Goal: Transaction & Acquisition: Purchase product/service

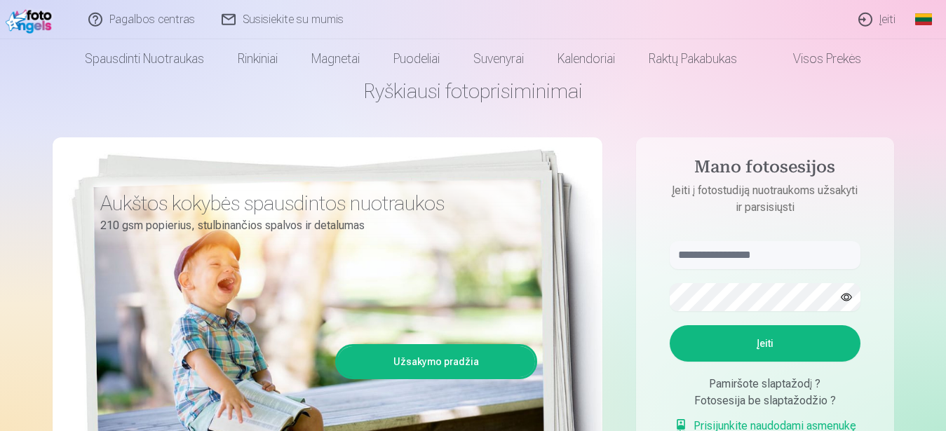
scroll to position [72, 0]
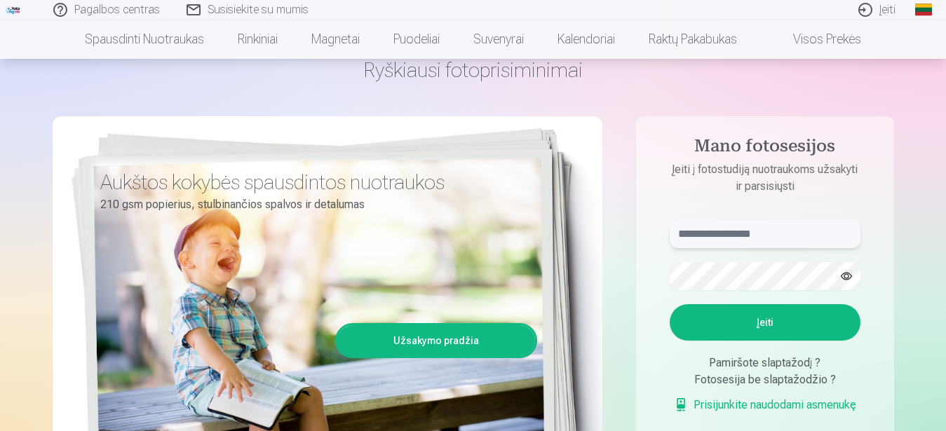
click at [705, 238] on input "text" at bounding box center [765, 234] width 191 height 28
click at [792, 321] on button "Įeiti" at bounding box center [765, 322] width 191 height 36
click at [738, 238] on input "******" at bounding box center [765, 234] width 191 height 28
type input "**********"
click at [845, 277] on button "button" at bounding box center [846, 276] width 27 height 27
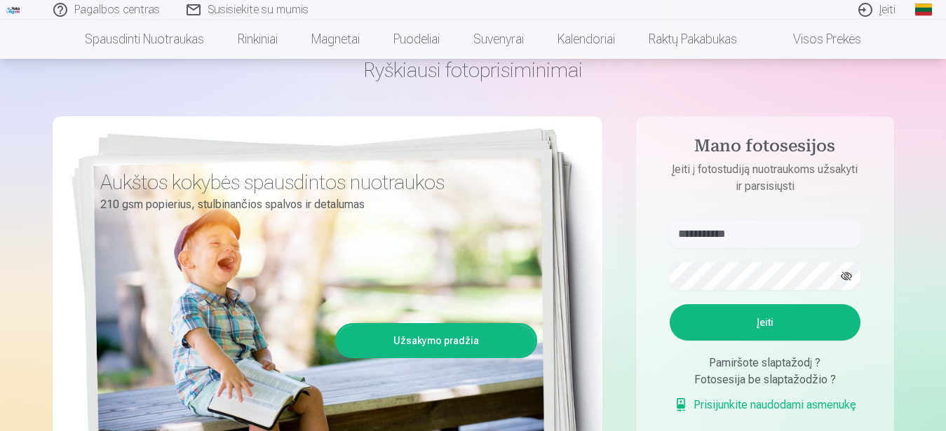
click at [844, 277] on button "button" at bounding box center [846, 276] width 27 height 27
click at [774, 341] on button "Įeiti" at bounding box center [765, 322] width 191 height 36
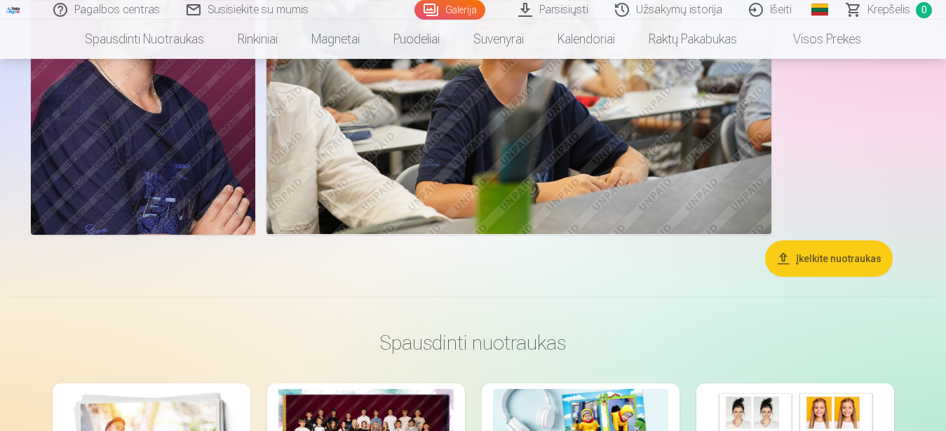
scroll to position [2932, 0]
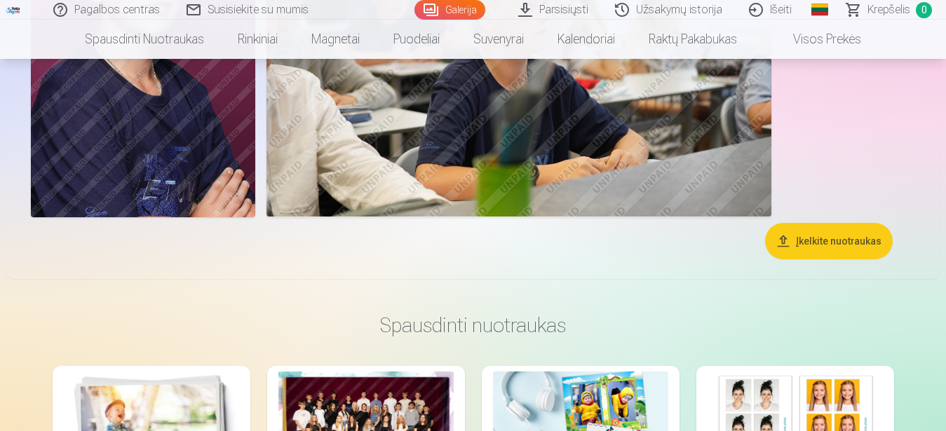
click at [834, 236] on button "Įkelkite nuotraukas" at bounding box center [829, 241] width 128 height 36
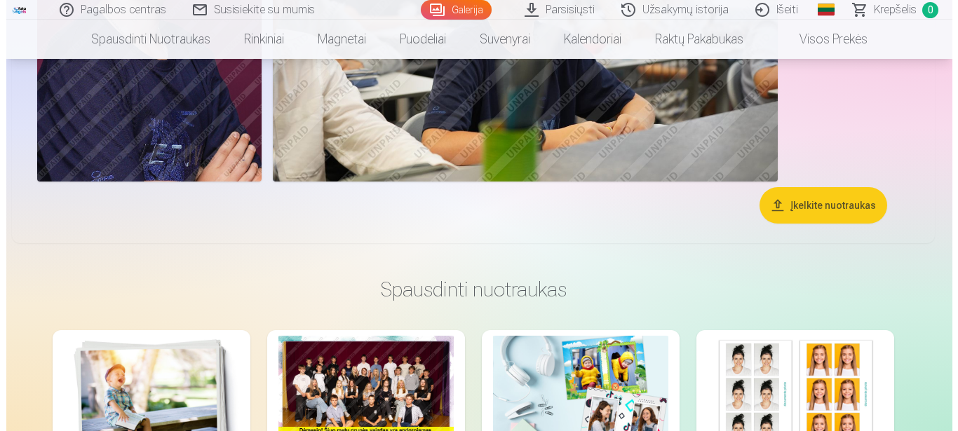
scroll to position [2967, 0]
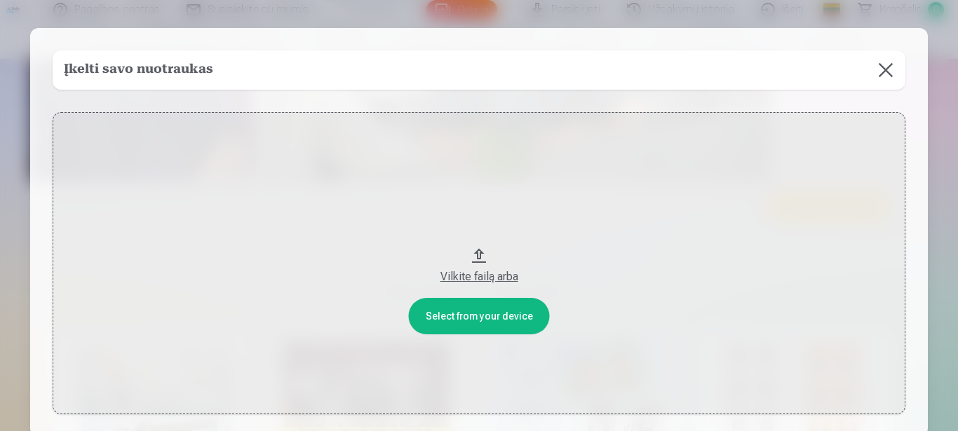
click at [465, 277] on div "Vilkite failą arba" at bounding box center [479, 277] width 825 height 17
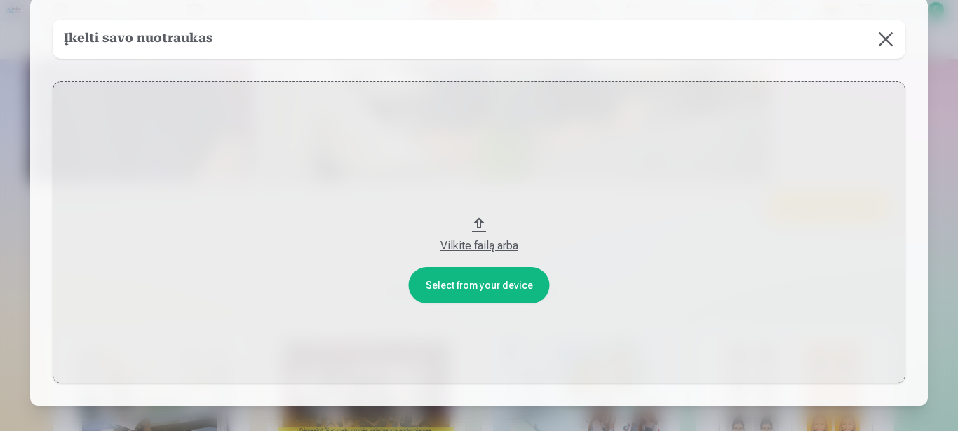
scroll to position [118, 0]
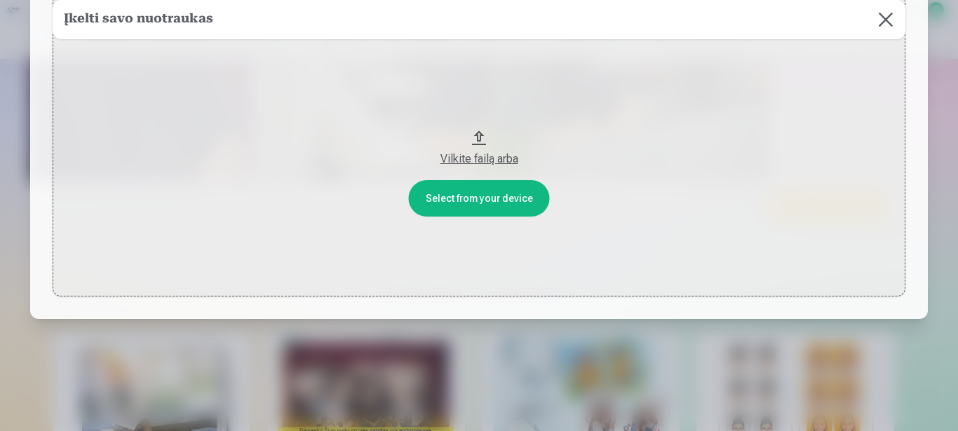
click at [461, 194] on button "Vilkite failą arba" at bounding box center [479, 145] width 853 height 302
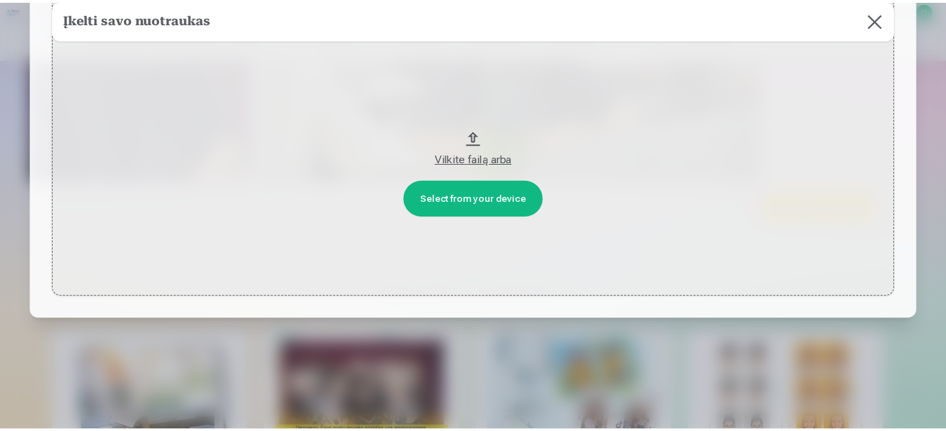
scroll to position [0, 0]
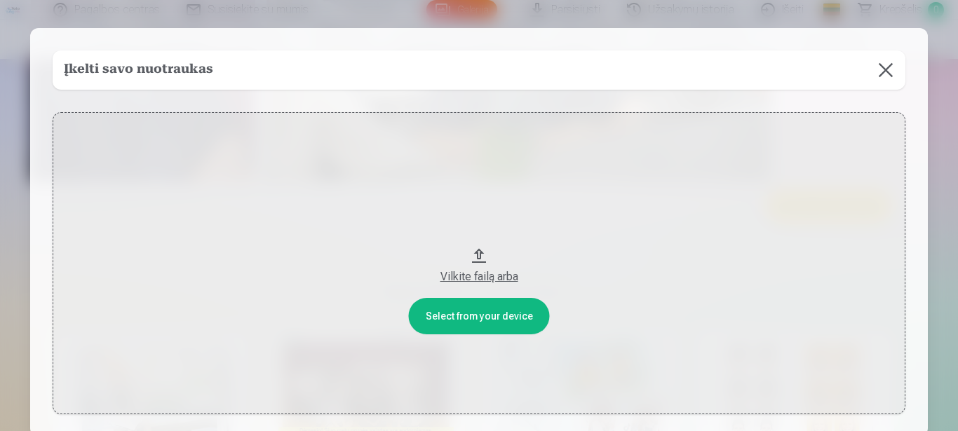
click at [876, 64] on button at bounding box center [885, 69] width 39 height 39
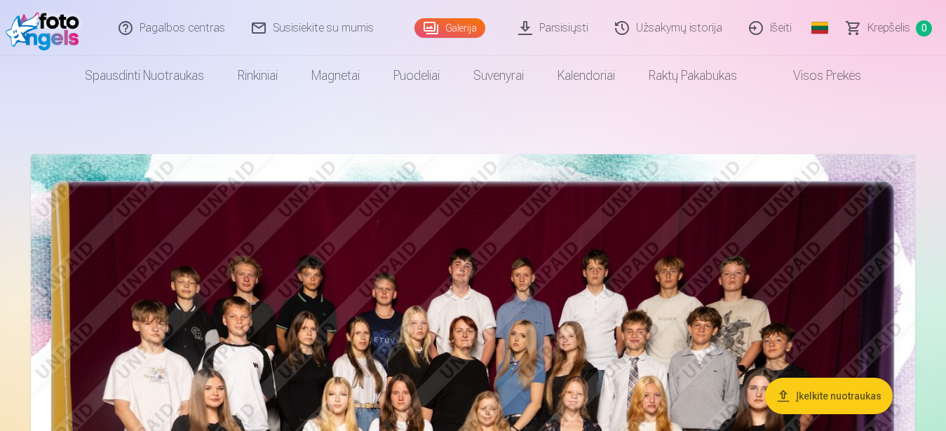
click at [560, 27] on link "Parsisiųsti" at bounding box center [554, 28] width 97 height 56
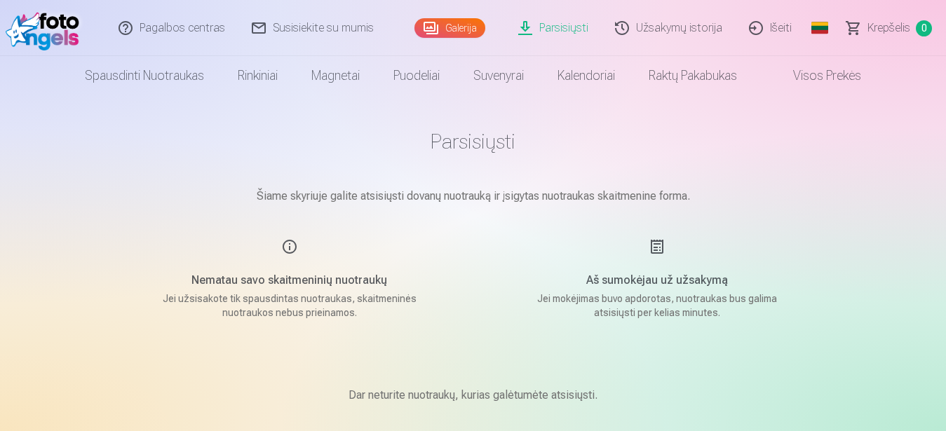
click at [454, 24] on link "Galerija" at bounding box center [449, 28] width 71 height 20
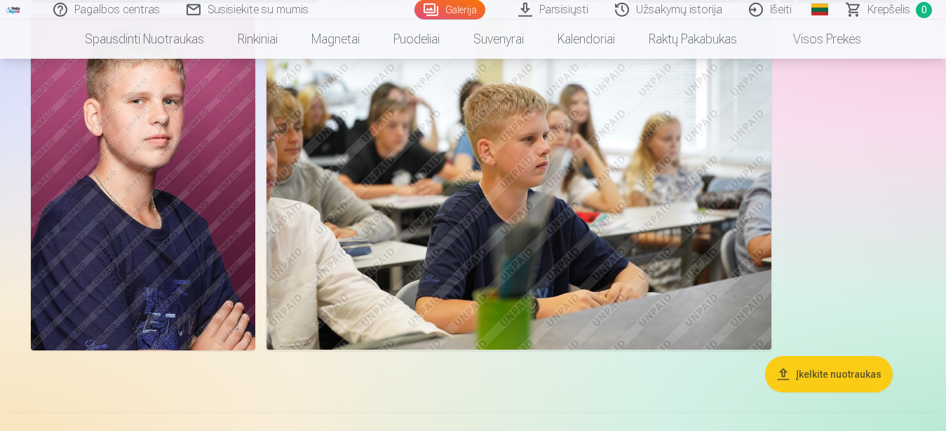
scroll to position [2861, 0]
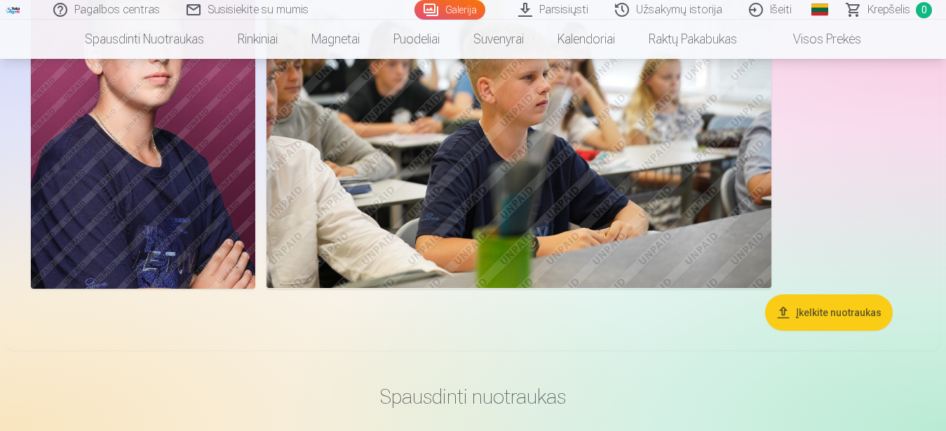
click at [805, 311] on button "Įkelkite nuotraukas" at bounding box center [829, 312] width 128 height 36
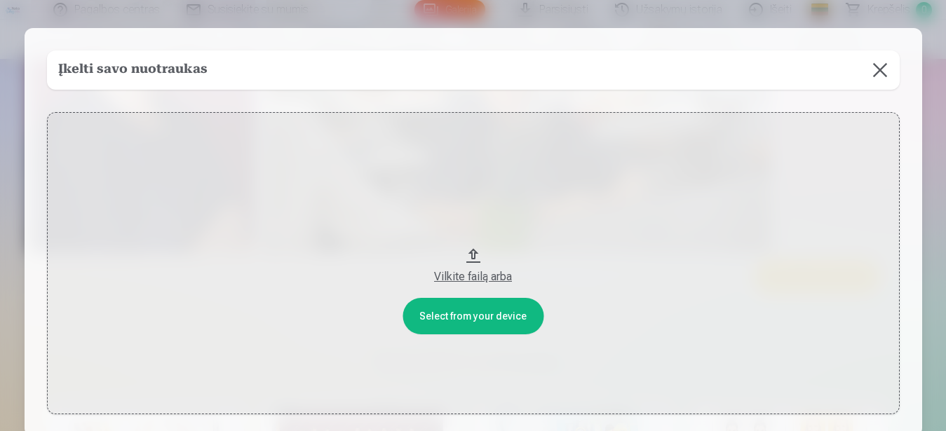
scroll to position [2896, 0]
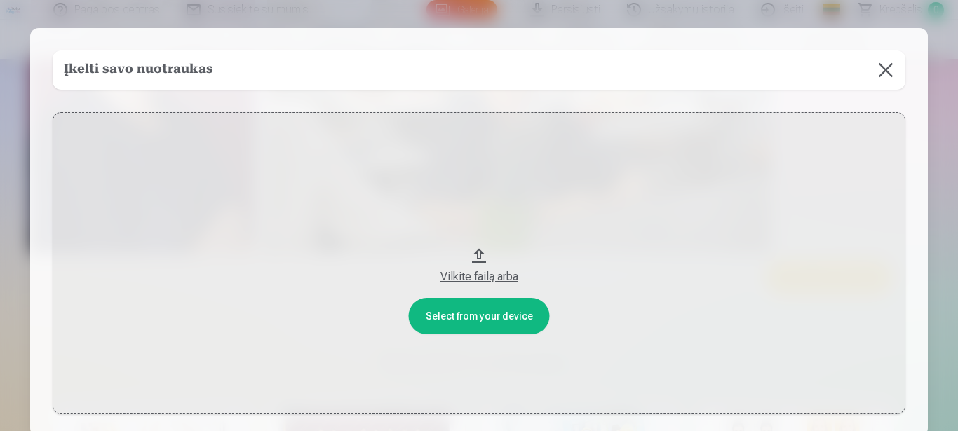
drag, startPoint x: 470, startPoint y: 270, endPoint x: 475, endPoint y: 243, distance: 27.7
click at [475, 243] on button "Vilkite failą arba" at bounding box center [479, 263] width 853 height 302
click at [883, 72] on button at bounding box center [885, 69] width 39 height 39
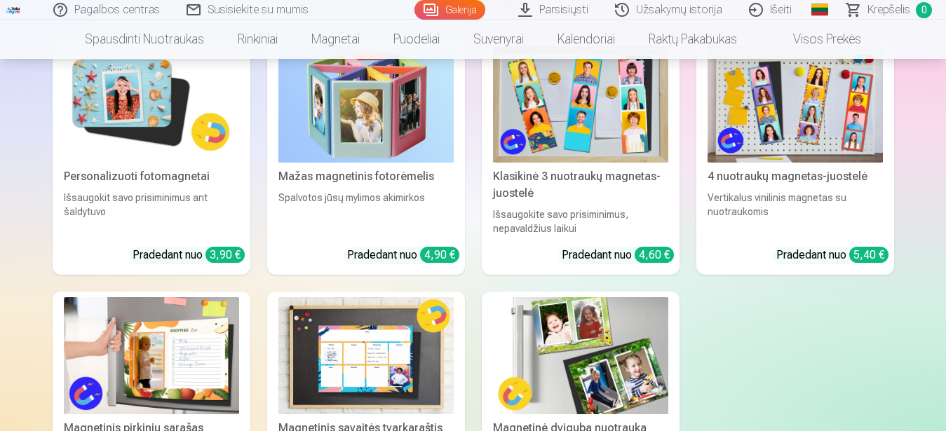
scroll to position [3754, 0]
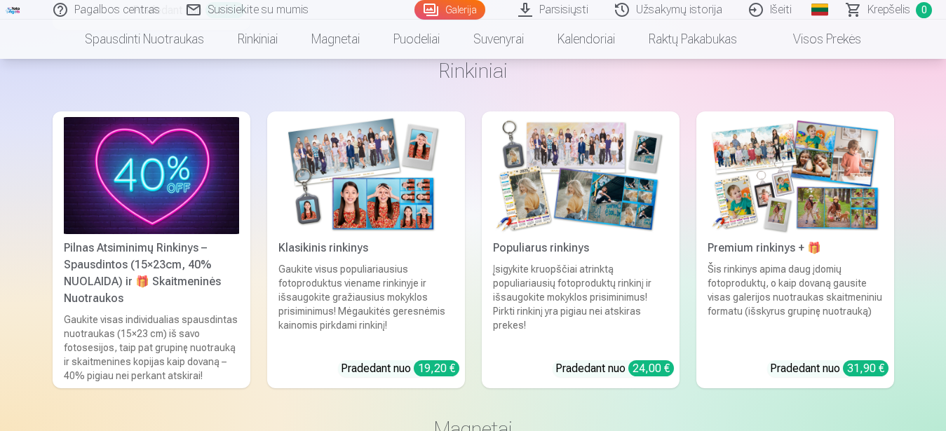
click at [355, 371] on link "Klasikinis rinkinys Gaukite visus populiariausius fotoproduktus viename rinkiny…" at bounding box center [366, 249] width 198 height 277
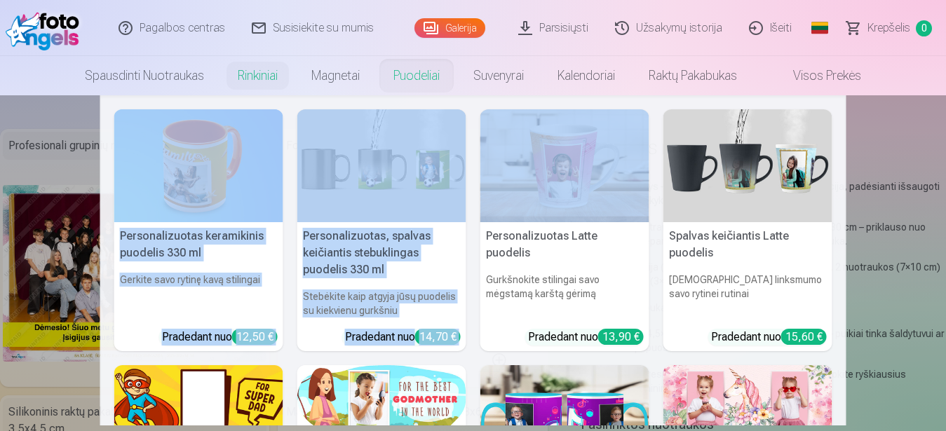
click at [38, 172] on nav "Personalizuotas keramikinis puodelis 330 ml Gerkite savo rytinę kavą stilingai …" at bounding box center [473, 260] width 946 height 330
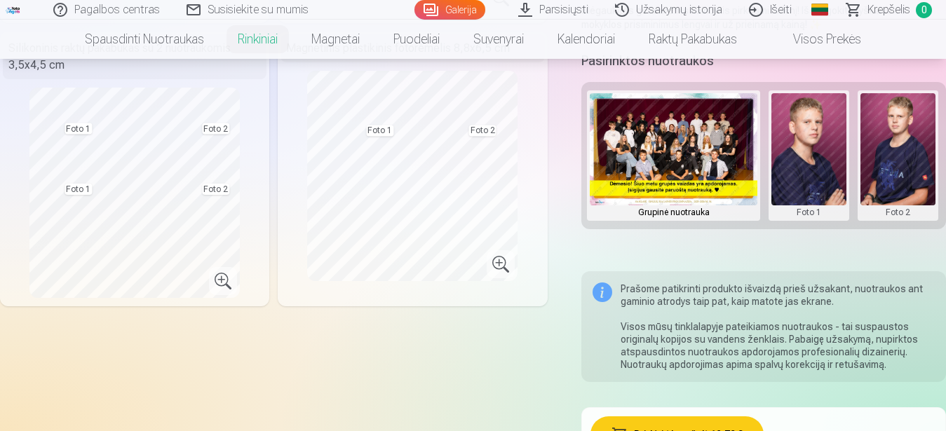
scroll to position [215, 0]
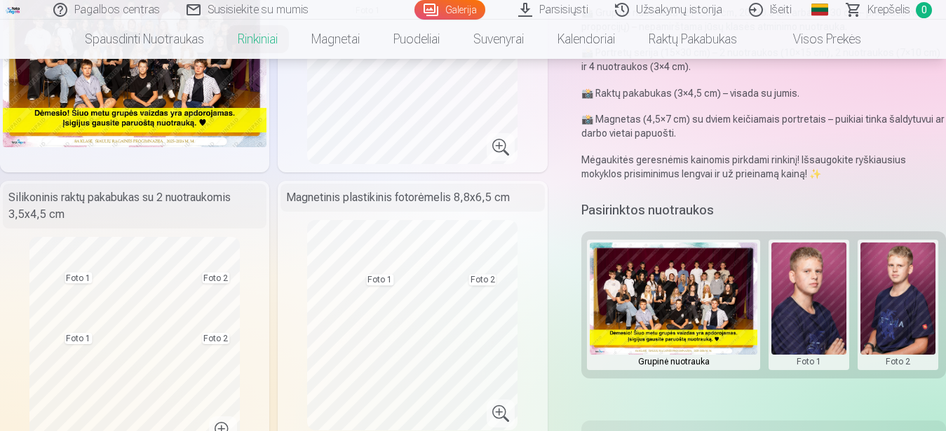
click at [807, 293] on button at bounding box center [808, 305] width 75 height 125
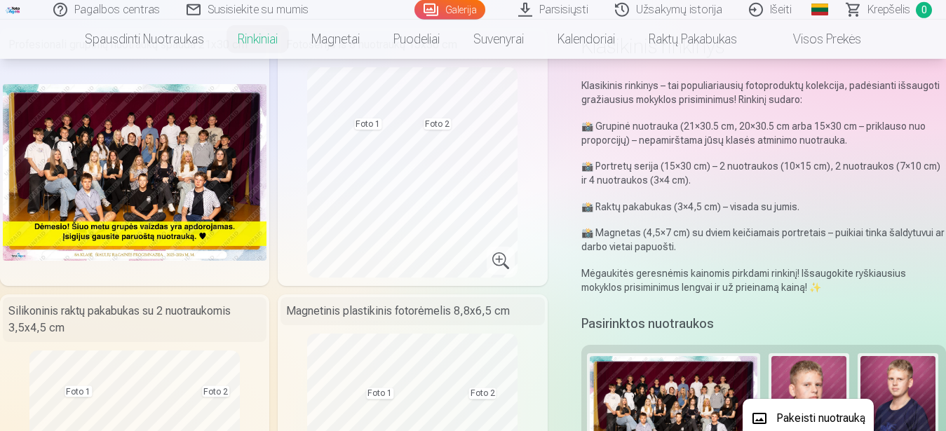
scroll to position [0, 0]
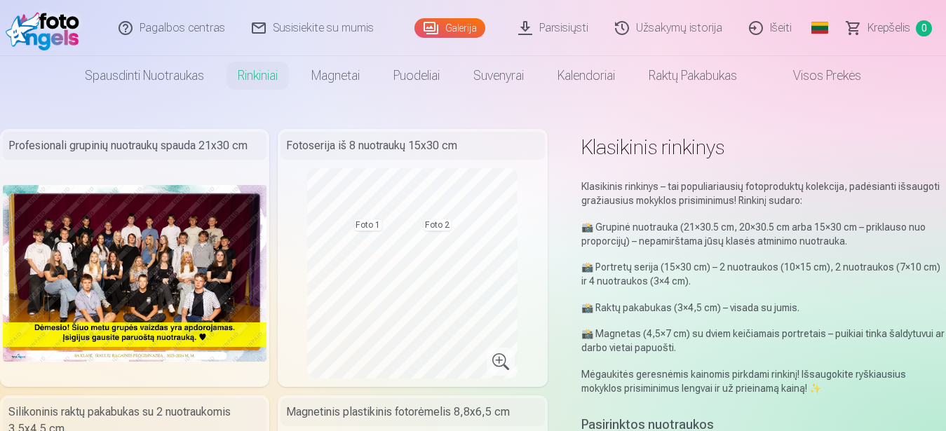
click at [353, 283] on div at bounding box center [473, 215] width 946 height 431
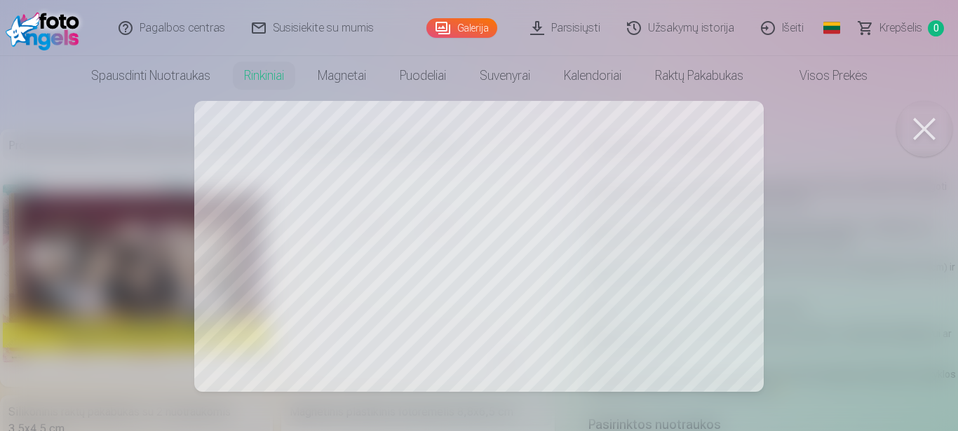
click at [919, 130] on button at bounding box center [924, 129] width 56 height 56
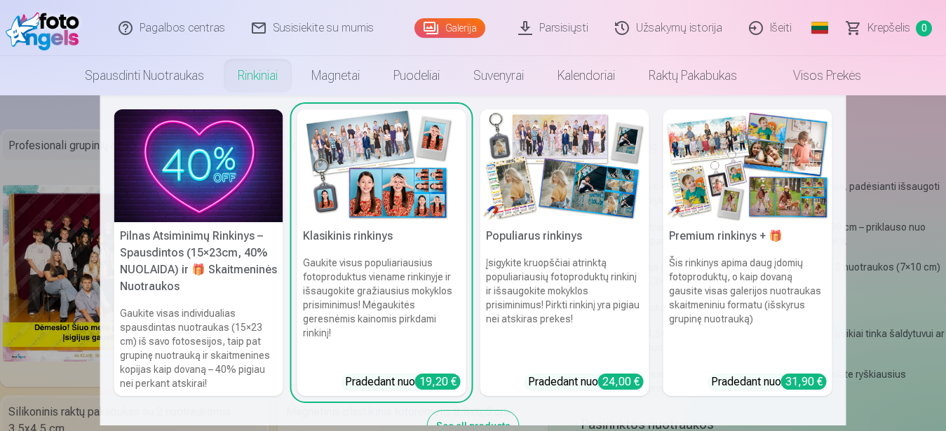
click at [534, 239] on h5 "Populiarus rinkinys" at bounding box center [564, 236] width 169 height 28
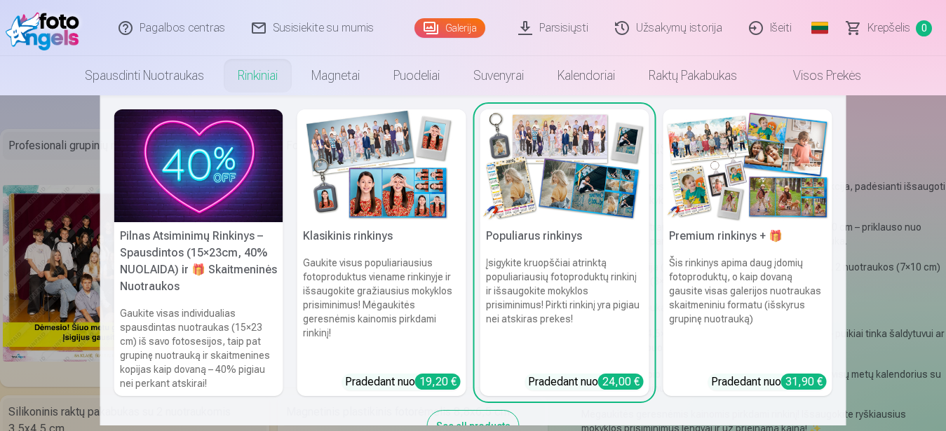
click at [230, 75] on link "Rinkiniai" at bounding box center [258, 75] width 74 height 39
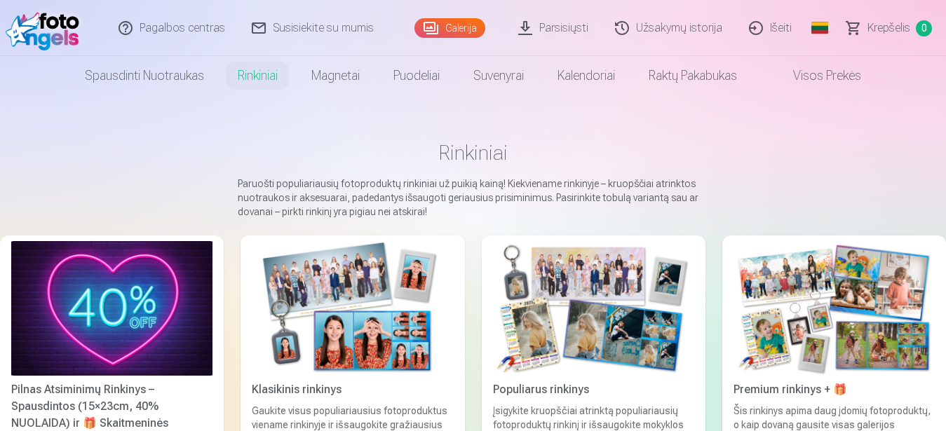
click at [235, 75] on link "Rinkiniai" at bounding box center [258, 75] width 74 height 39
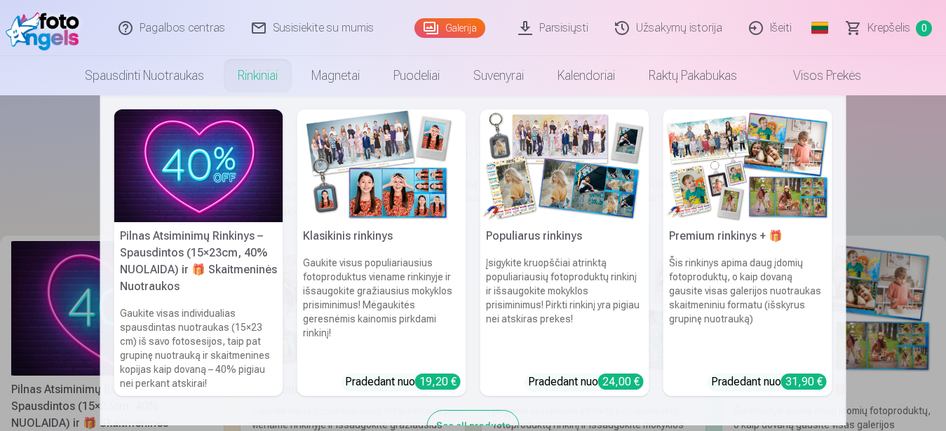
click at [149, 244] on h5 "Pilnas Atsiminimų Rinkinys – Spausdintos (15×23cm, 40% NUOLAIDA) ir 🎁 Skaitmeni…" at bounding box center [198, 261] width 169 height 79
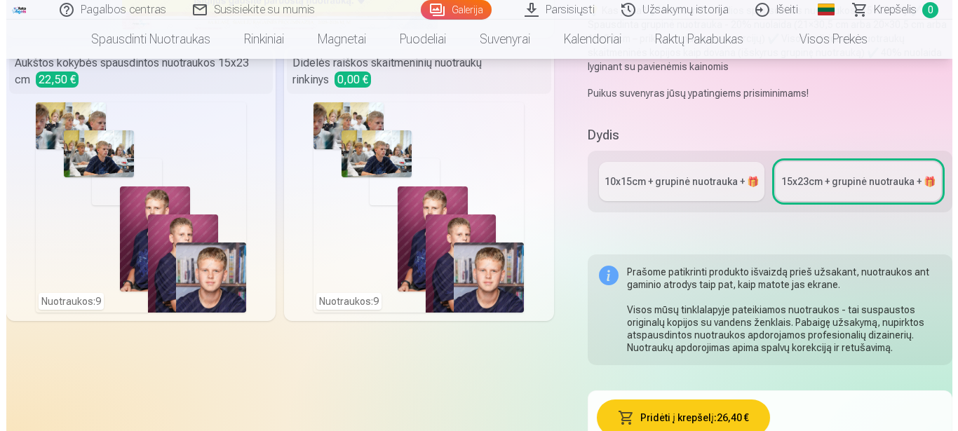
scroll to position [286, 0]
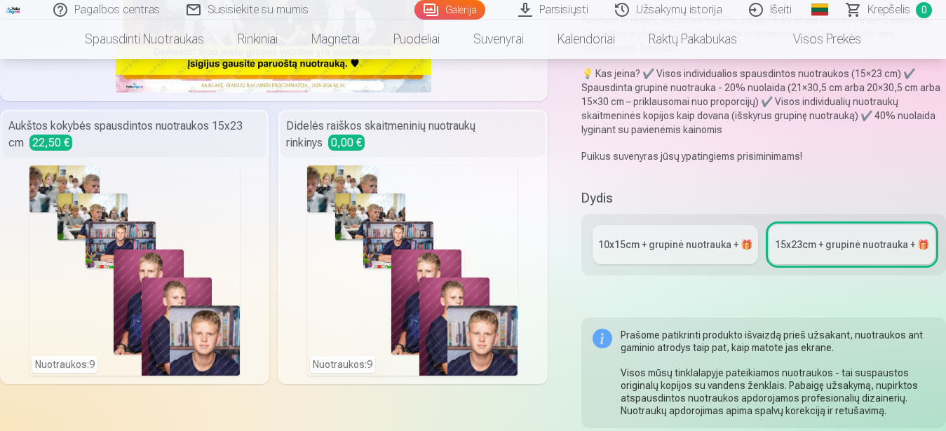
click at [461, 193] on div "Nuotraukos : 9" at bounding box center [412, 270] width 210 height 210
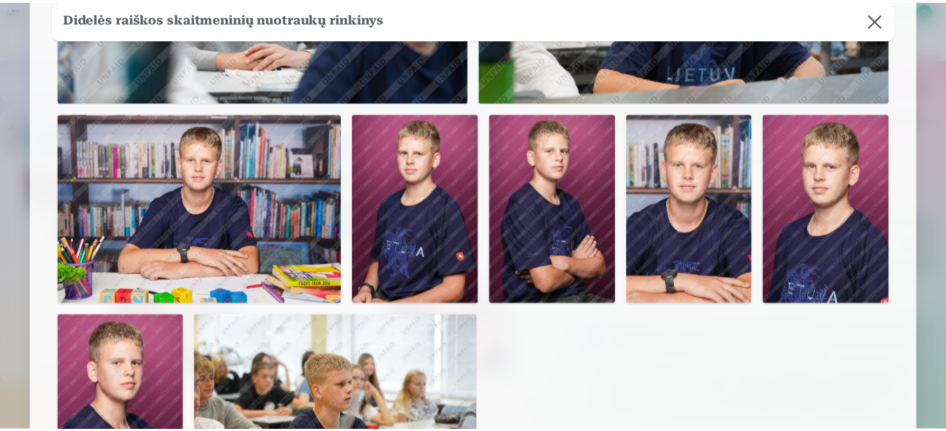
scroll to position [265, 0]
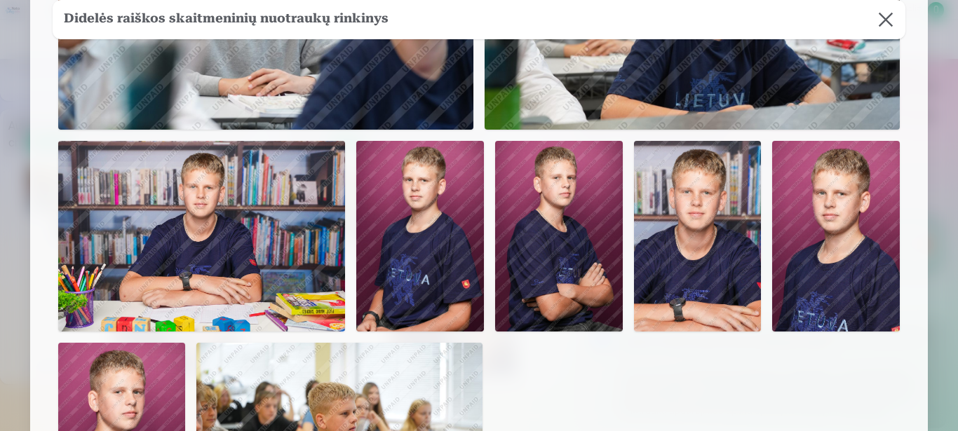
click at [884, 15] on button at bounding box center [885, 19] width 39 height 39
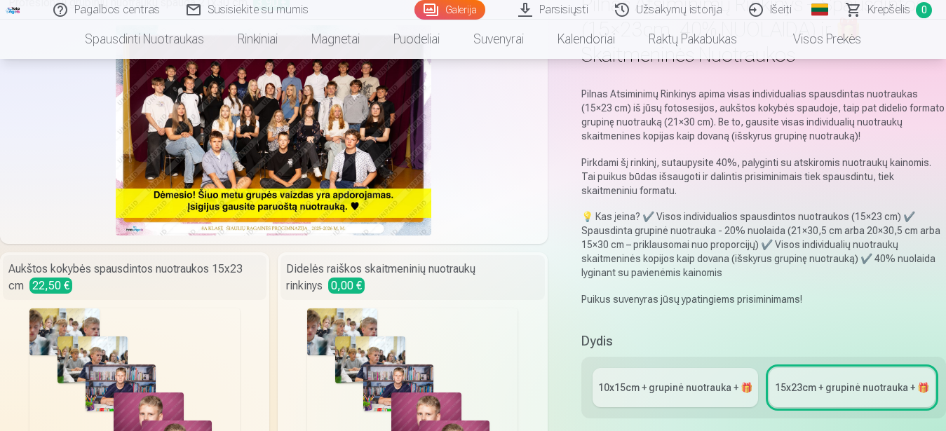
scroll to position [0, 0]
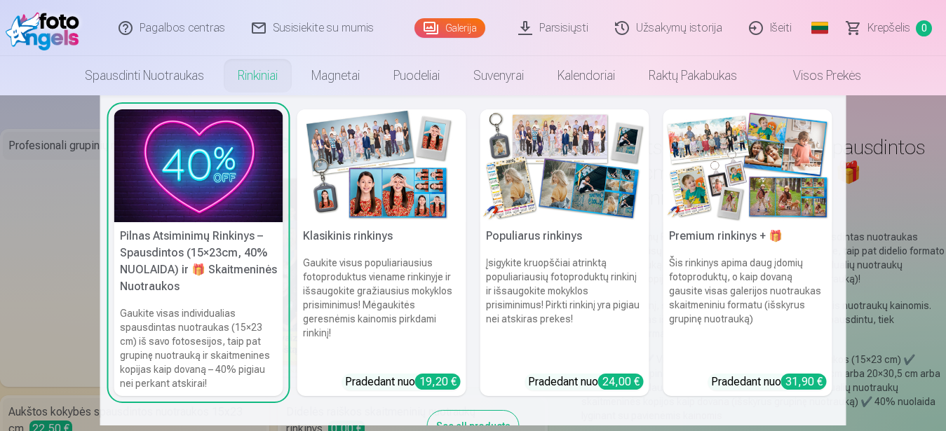
click at [393, 198] on img at bounding box center [381, 165] width 169 height 113
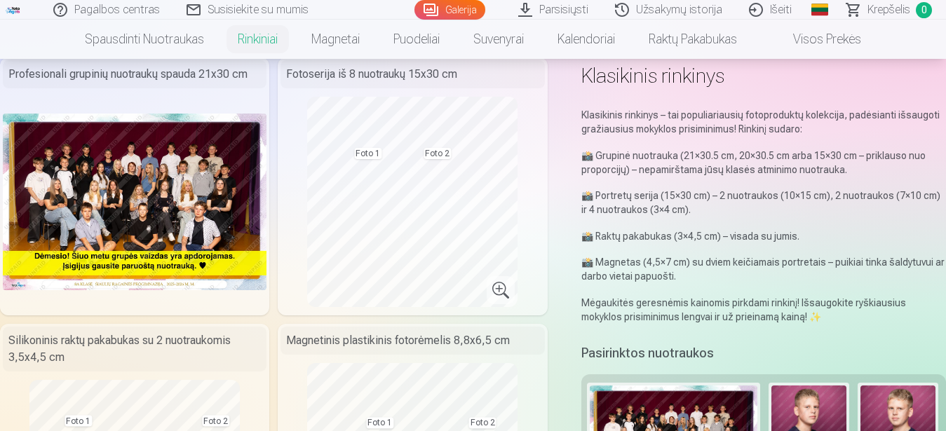
scroll to position [286, 0]
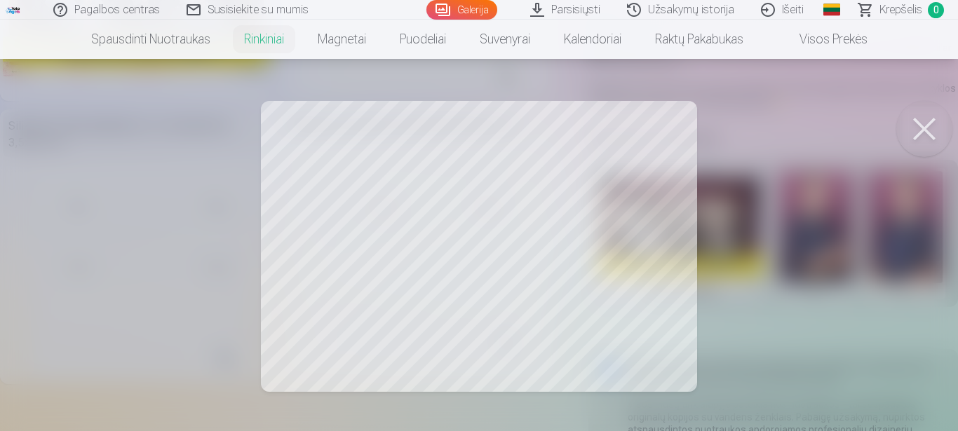
click at [921, 126] on button at bounding box center [924, 129] width 56 height 56
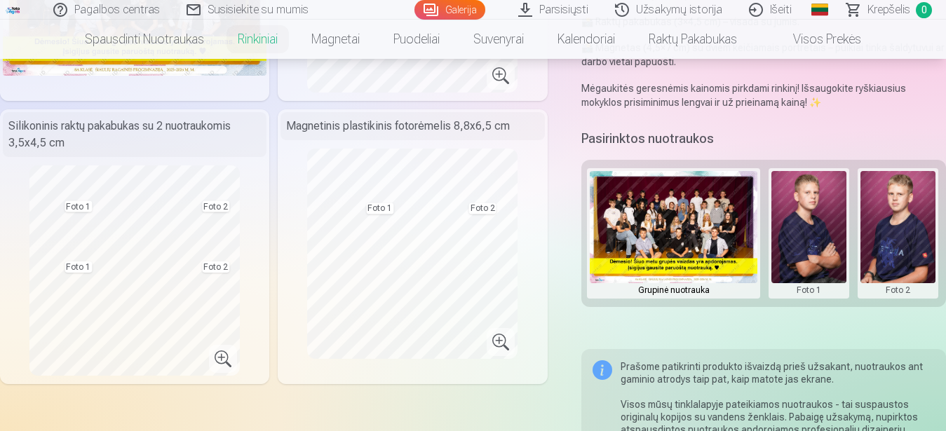
click at [837, 248] on button at bounding box center [808, 233] width 75 height 125
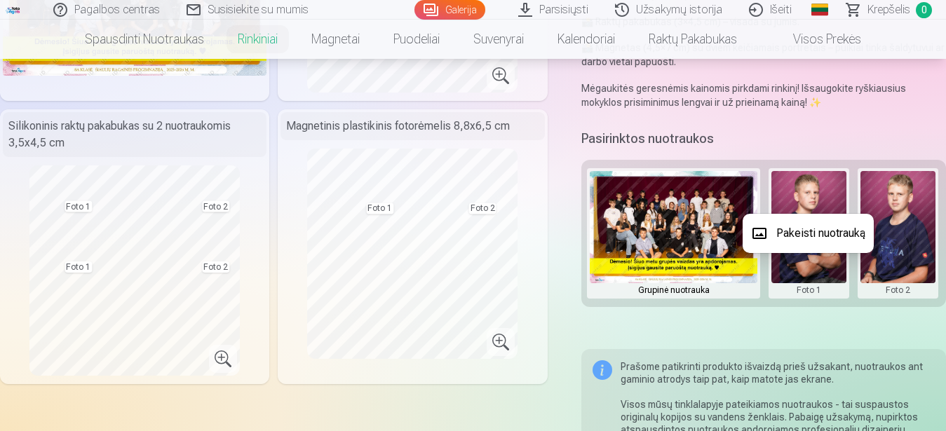
click at [821, 234] on button "Pakeisti nuotrauką" at bounding box center [808, 233] width 131 height 39
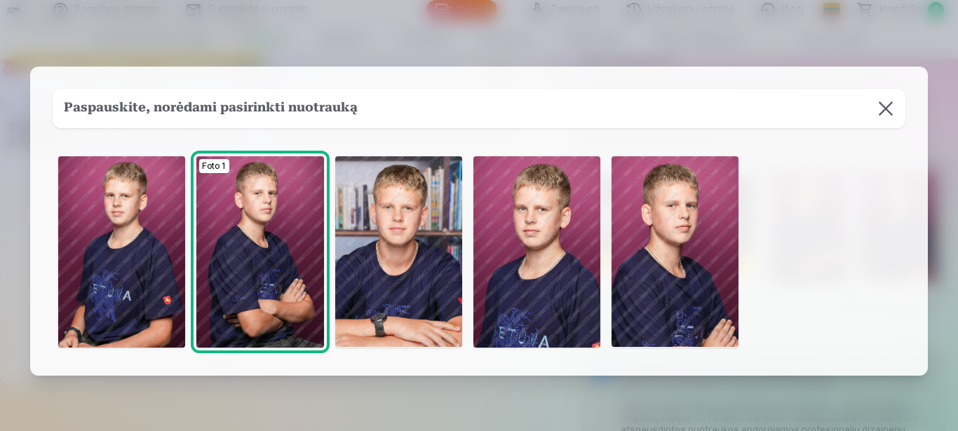
click at [101, 252] on img at bounding box center [121, 251] width 127 height 191
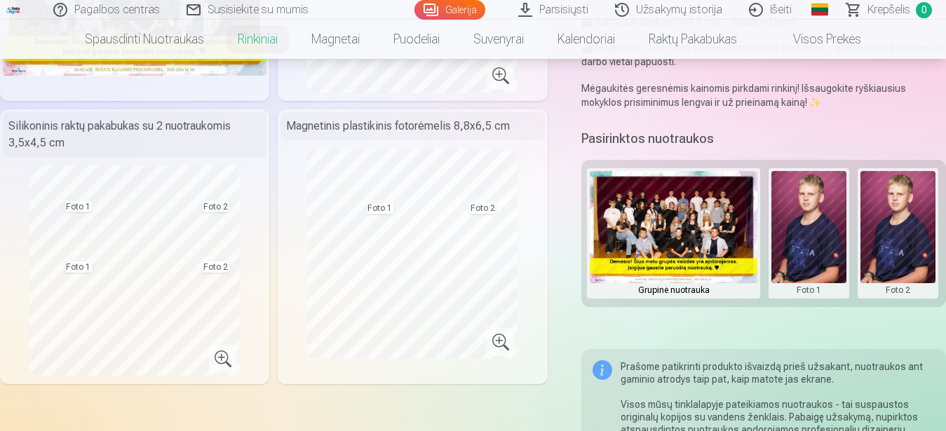
click at [874, 226] on button at bounding box center [897, 233] width 75 height 125
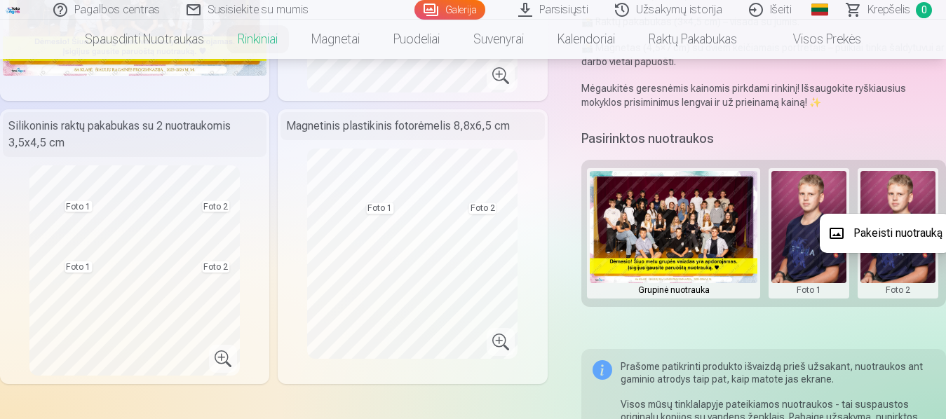
click at [869, 236] on button "Pakeisti nuotrauką" at bounding box center [885, 233] width 131 height 39
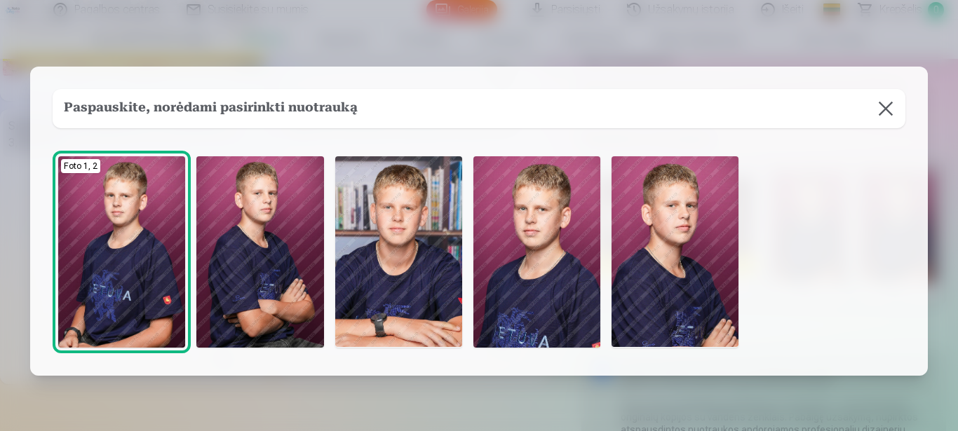
click at [403, 266] on img at bounding box center [398, 251] width 127 height 191
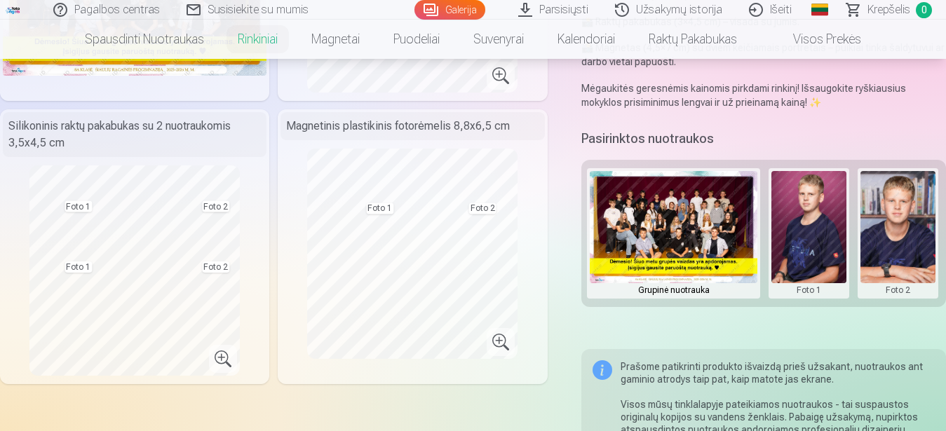
click at [811, 235] on button at bounding box center [808, 233] width 75 height 125
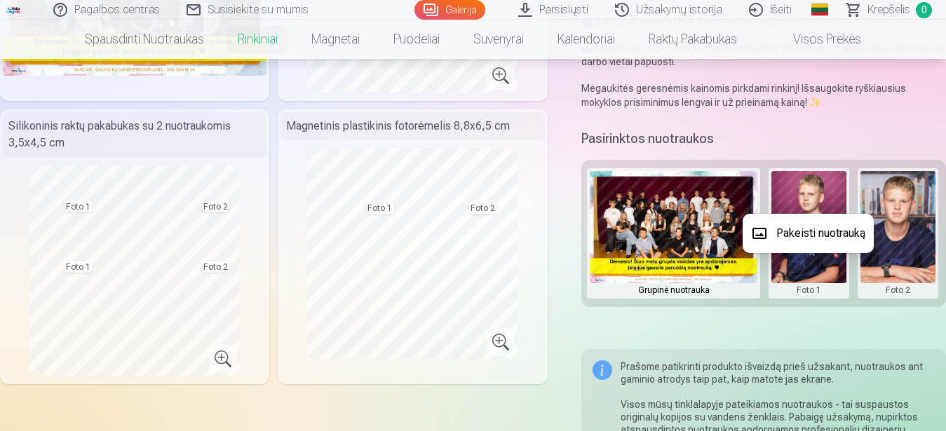
click at [811, 235] on button "Pakeisti nuotrauką" at bounding box center [808, 233] width 131 height 39
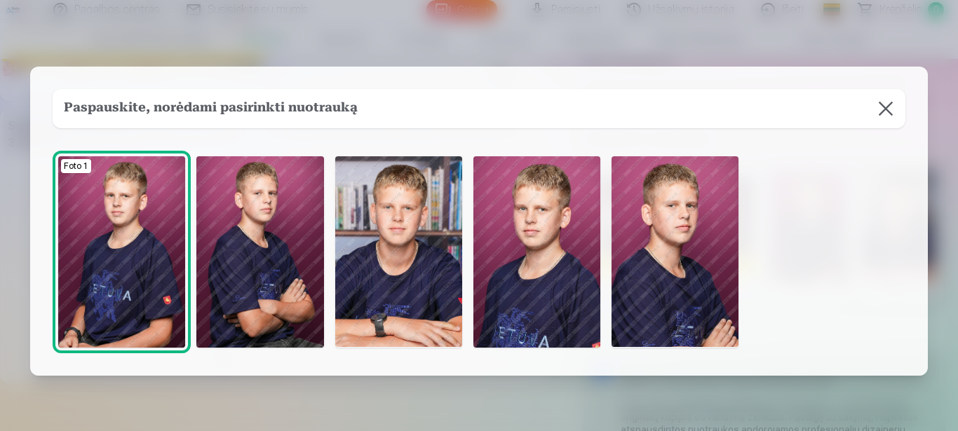
click at [880, 106] on button at bounding box center [885, 108] width 39 height 39
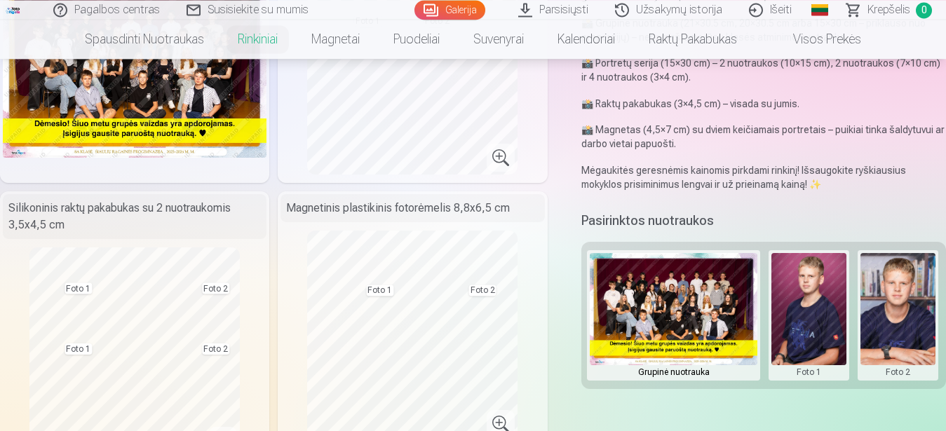
scroll to position [215, 0]
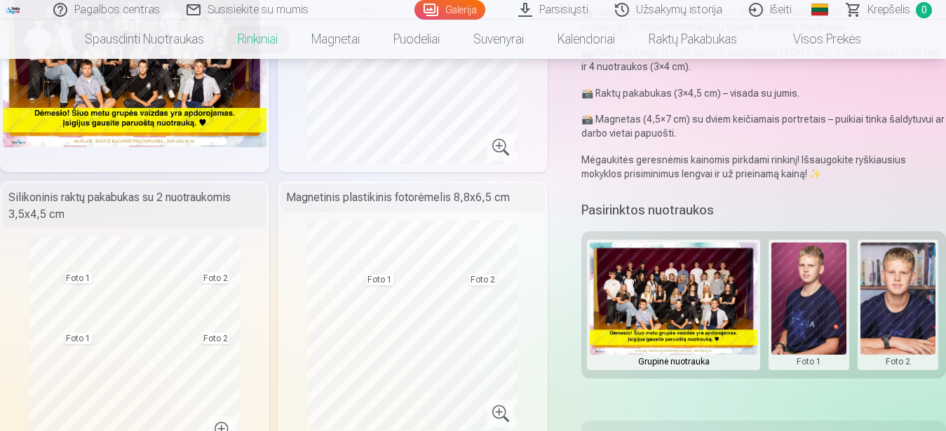
click at [807, 313] on button at bounding box center [808, 305] width 75 height 125
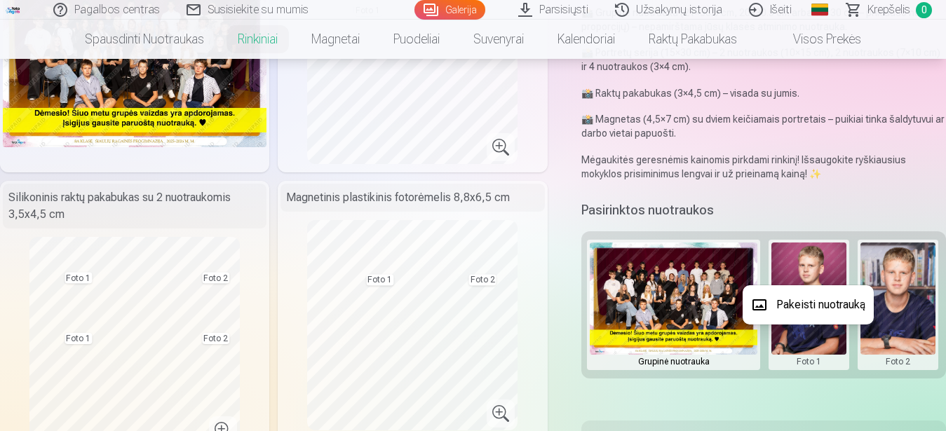
click at [808, 307] on button "Pakeisti nuotrauką" at bounding box center [808, 304] width 131 height 39
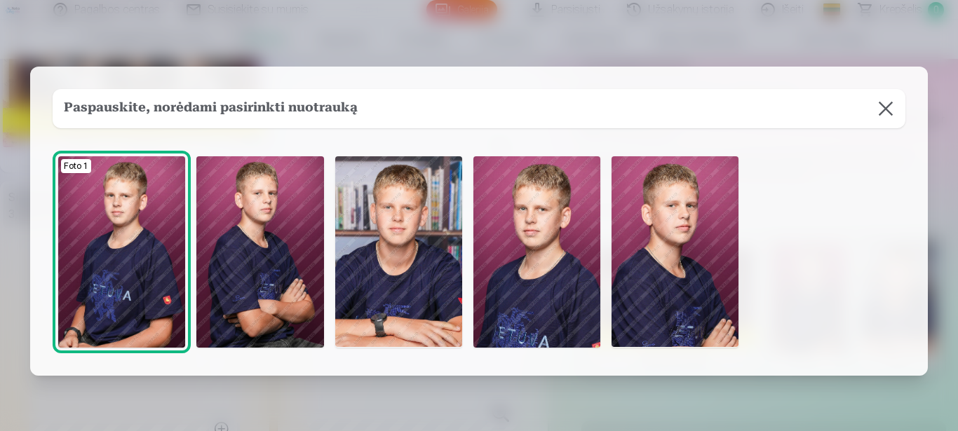
click at [276, 255] on img at bounding box center [259, 251] width 127 height 191
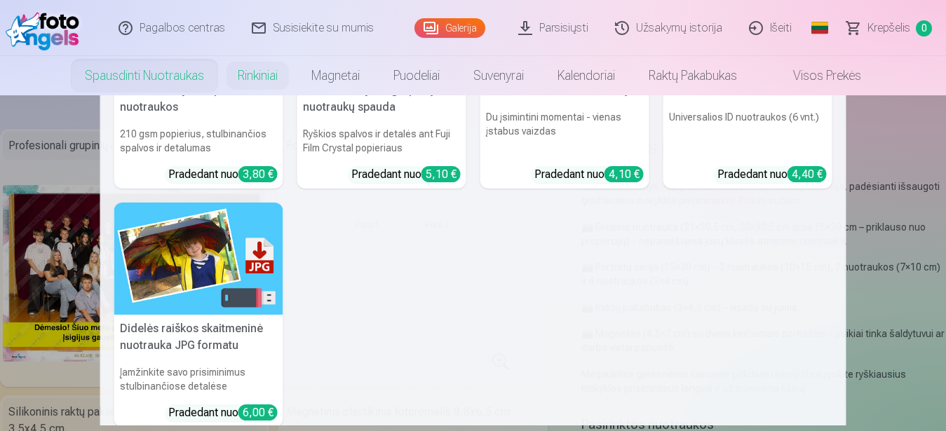
scroll to position [222, 0]
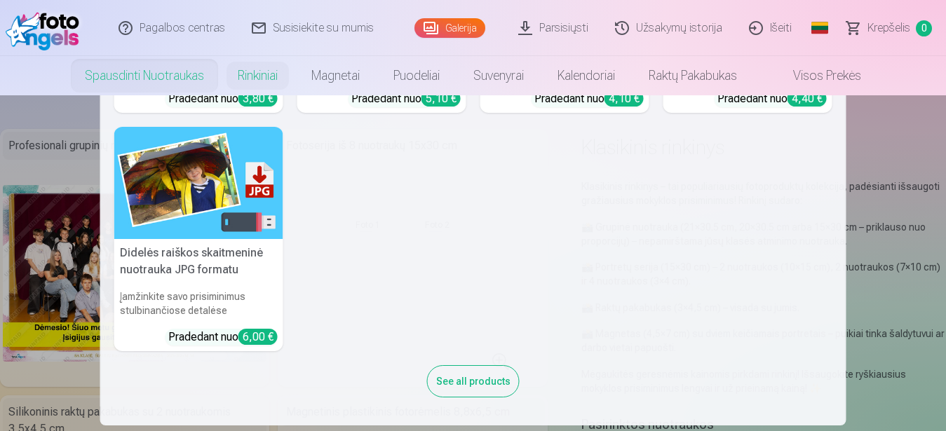
click at [233, 259] on h5 "Didelės raiškos skaitmeninė nuotrauka JPG formatu" at bounding box center [198, 261] width 169 height 45
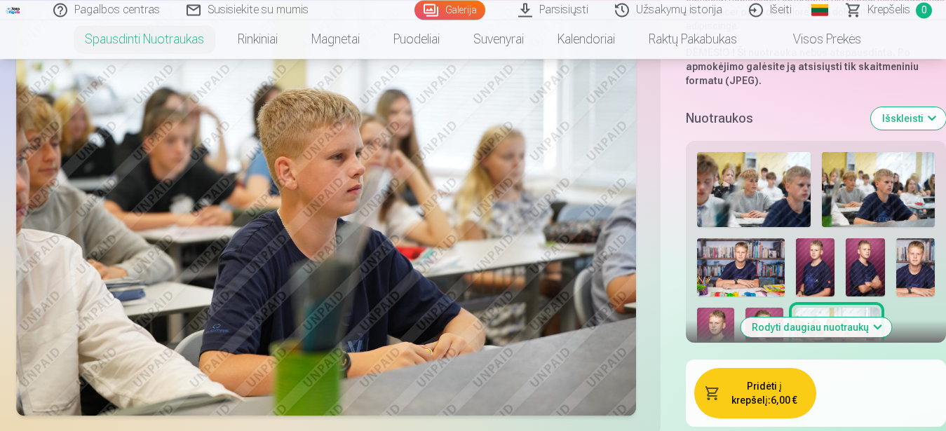
scroll to position [429, 0]
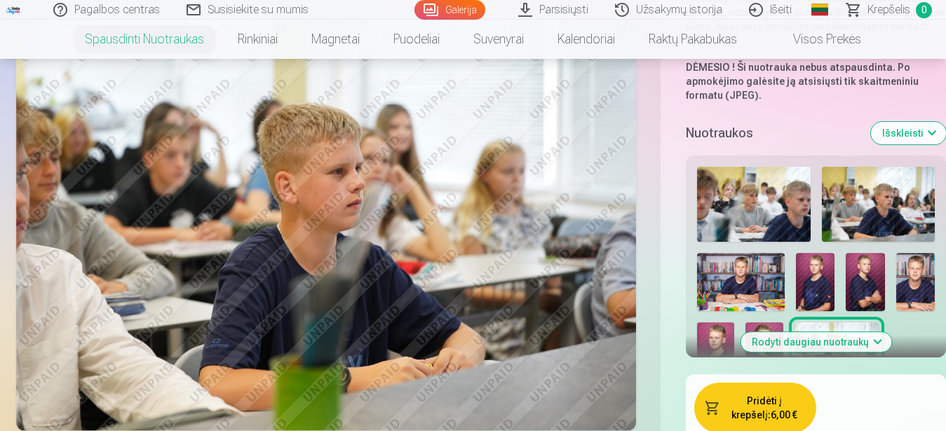
click at [883, 332] on button "Rodyti daugiau nuotraukų" at bounding box center [815, 342] width 151 height 20
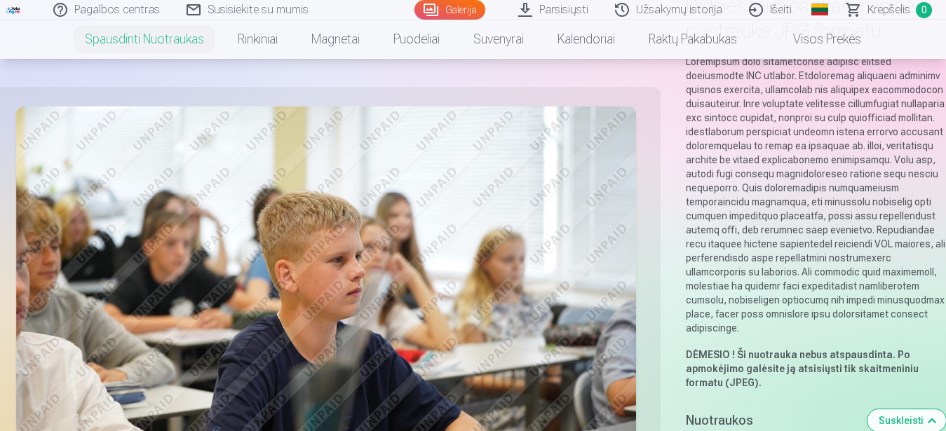
scroll to position [0, 0]
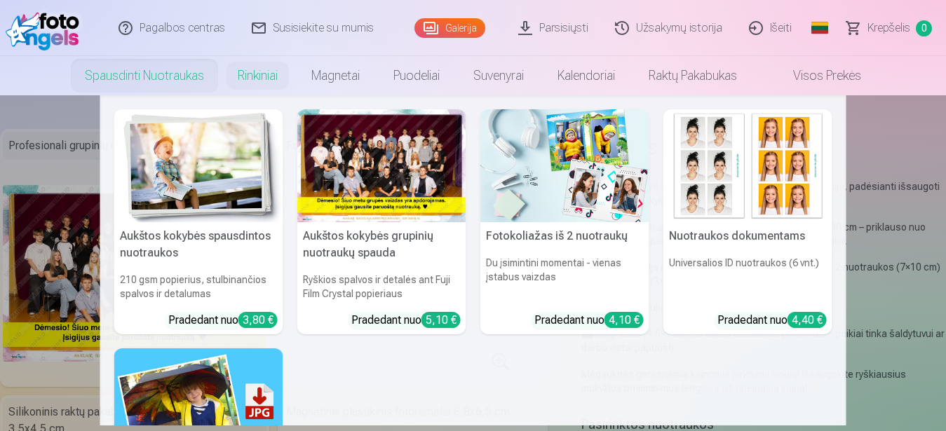
click at [368, 232] on h5 "Aukštos kokybės grupinių nuotraukų spauda" at bounding box center [381, 244] width 169 height 45
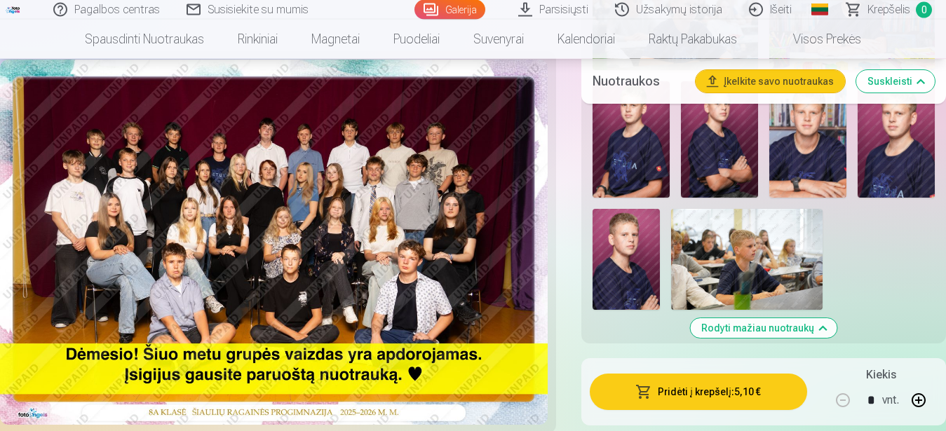
scroll to position [644, 0]
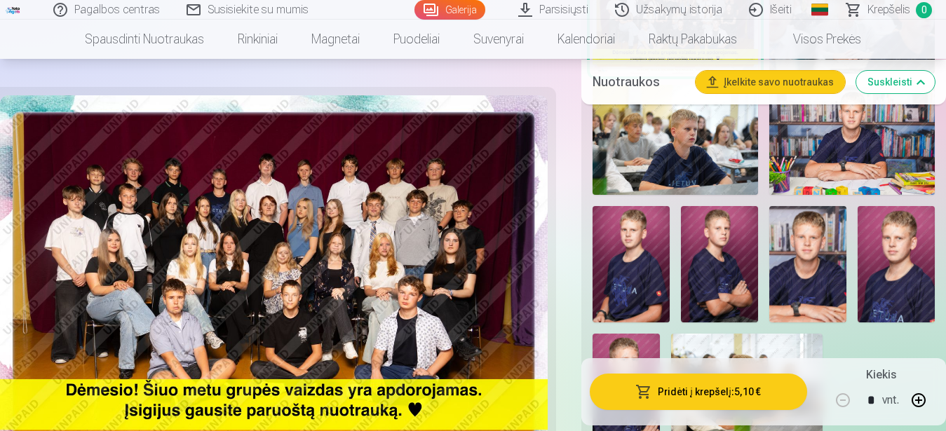
click at [788, 258] on img at bounding box center [807, 264] width 77 height 116
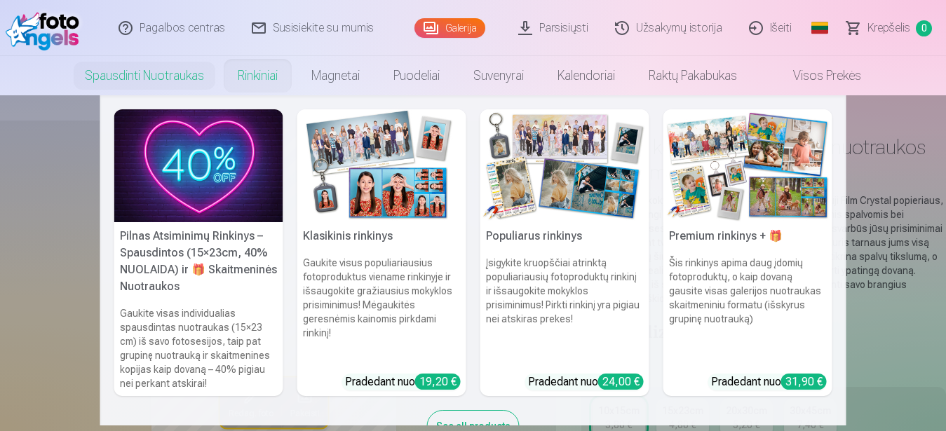
click at [245, 67] on link "Rinkiniai" at bounding box center [258, 75] width 74 height 39
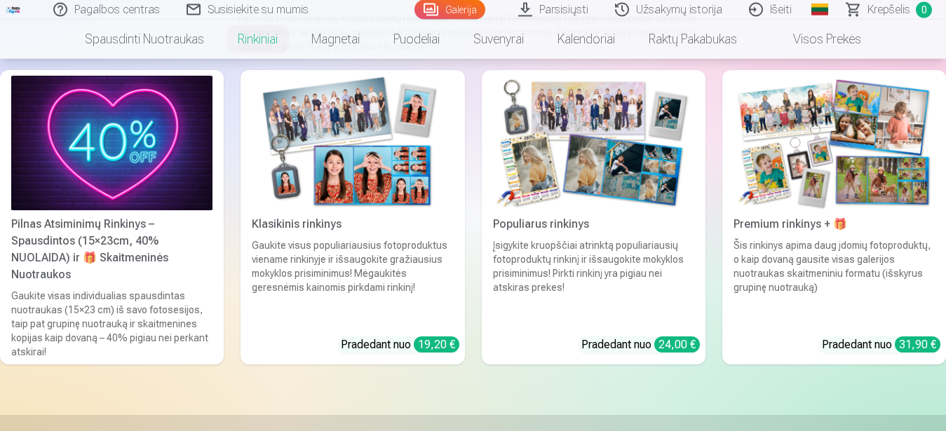
scroll to position [143, 0]
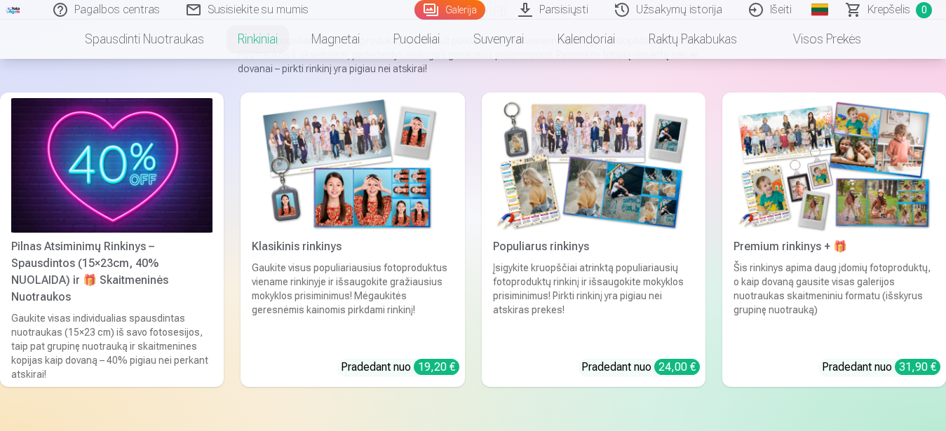
click at [126, 256] on div "Pilnas Atsiminimų Rinkinys – Spausdintos (15×23cm, 40% NUOLAIDA) ir 🎁 Skaitmeni…" at bounding box center [112, 271] width 212 height 67
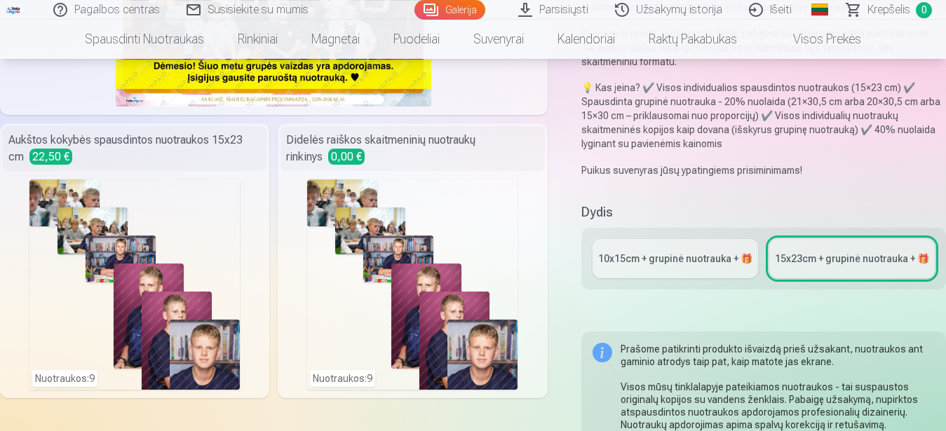
scroll to position [286, 0]
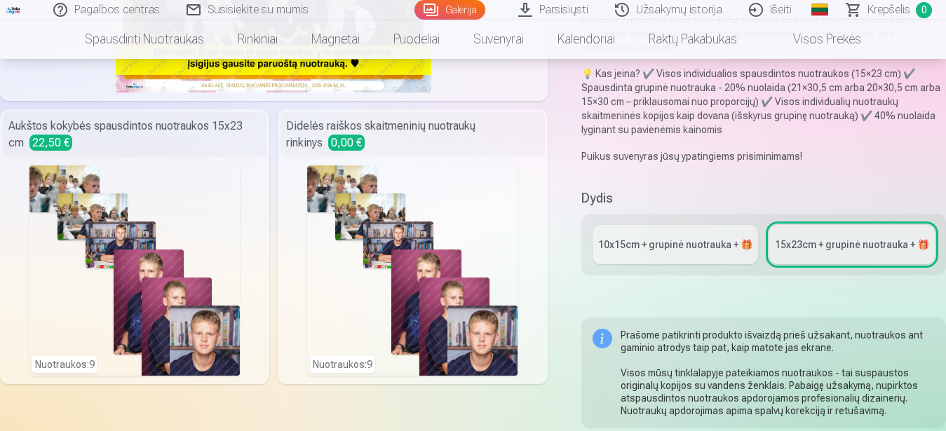
click at [422, 192] on div "Nuotraukos : 9" at bounding box center [412, 270] width 210 height 210
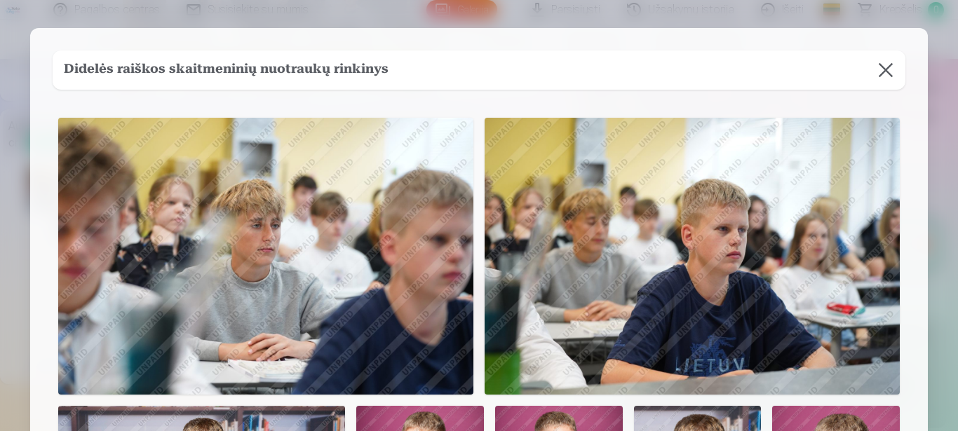
click at [875, 69] on button at bounding box center [885, 69] width 39 height 39
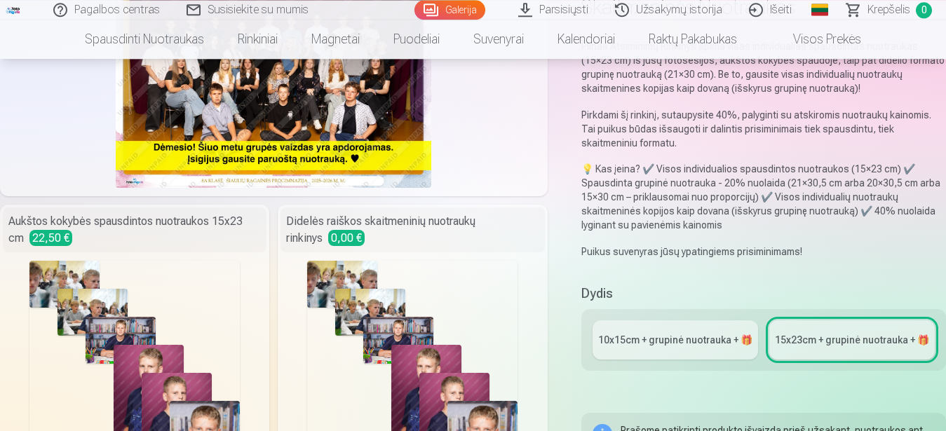
scroll to position [0, 0]
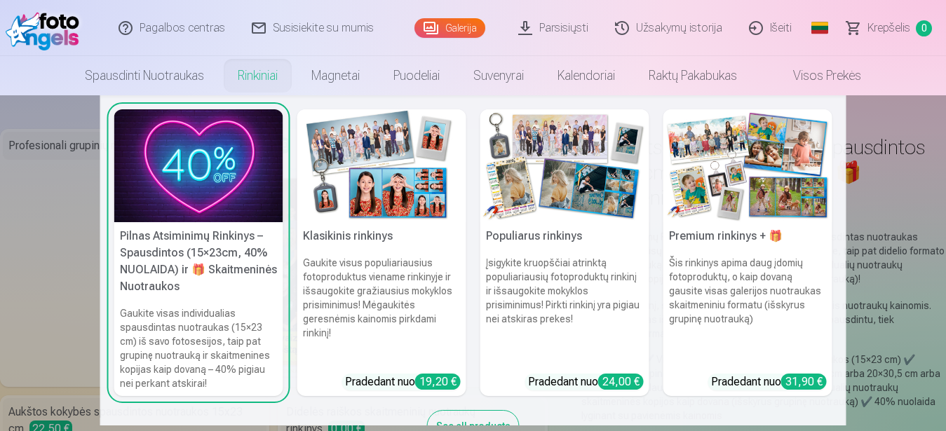
click at [435, 219] on img at bounding box center [381, 165] width 169 height 113
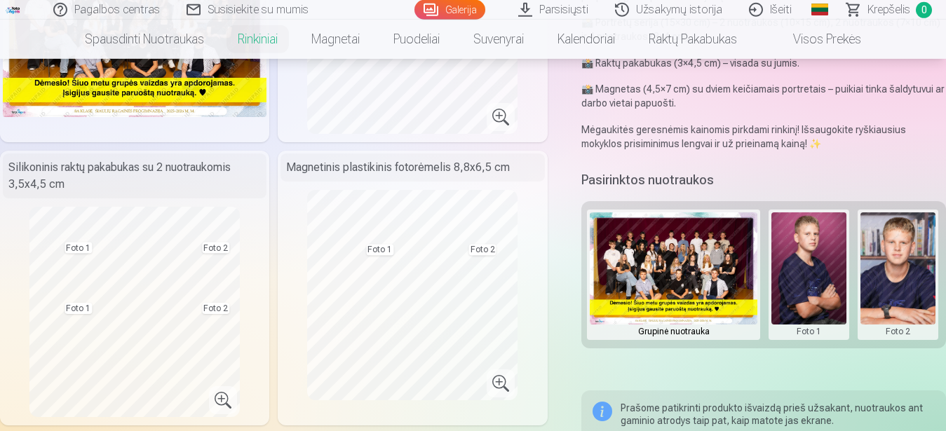
scroll to position [215, 0]
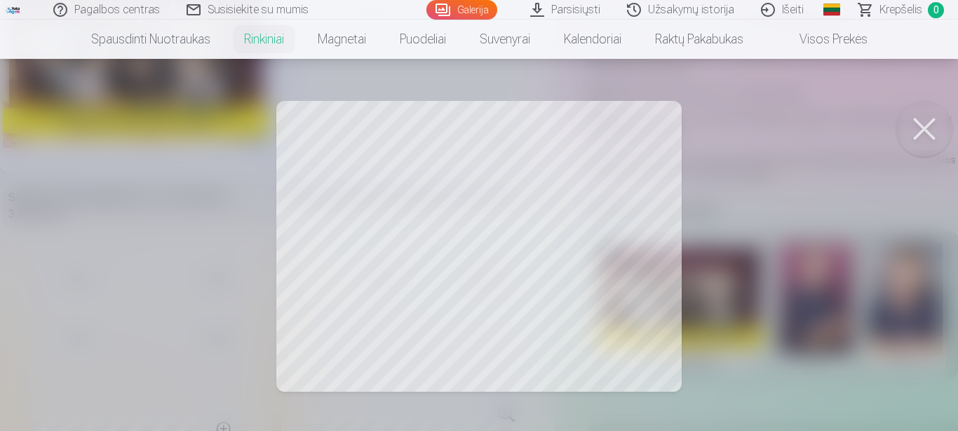
click at [927, 124] on button at bounding box center [924, 129] width 56 height 56
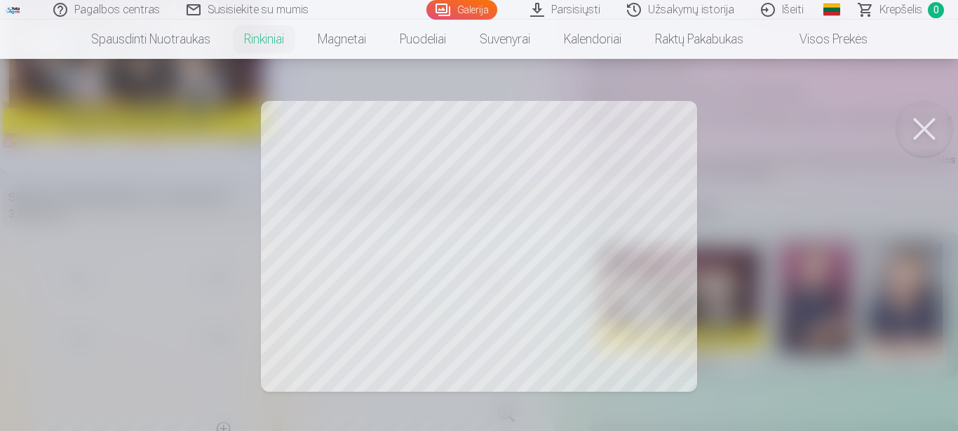
click at [945, 126] on button at bounding box center [924, 129] width 56 height 56
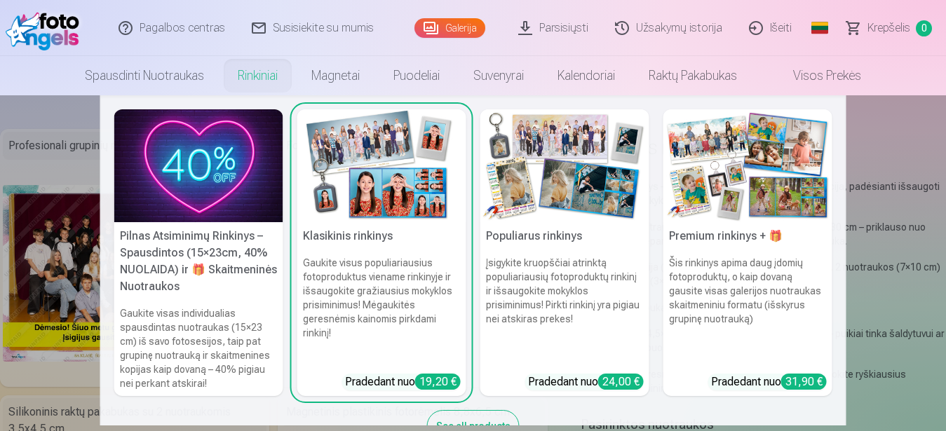
scroll to position [45, 0]
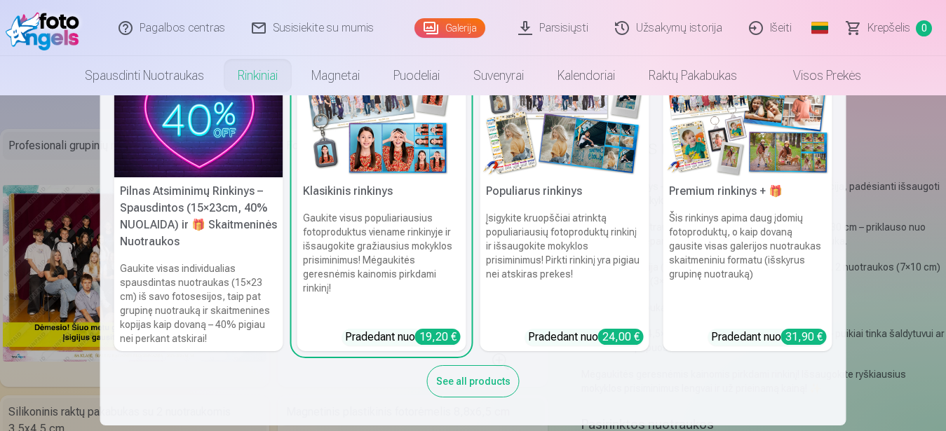
click at [464, 392] on div "See all products" at bounding box center [473, 381] width 93 height 32
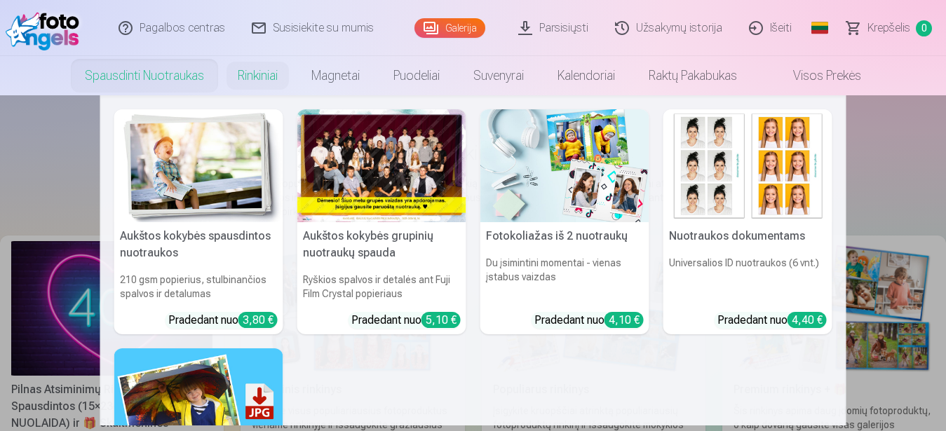
click at [228, 171] on img at bounding box center [198, 165] width 169 height 113
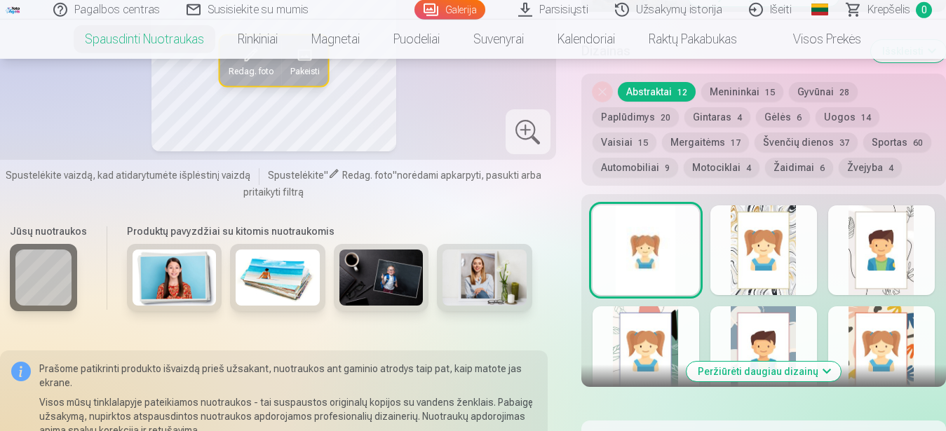
scroll to position [644, 0]
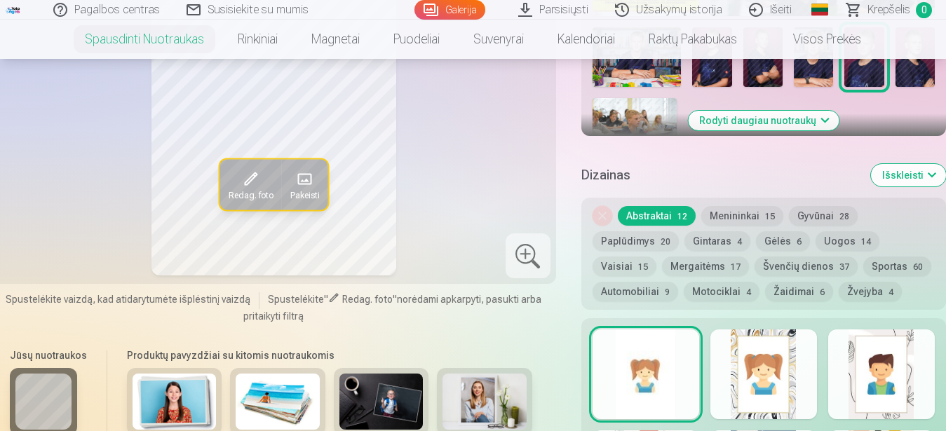
click at [748, 365] on div at bounding box center [763, 375] width 107 height 90
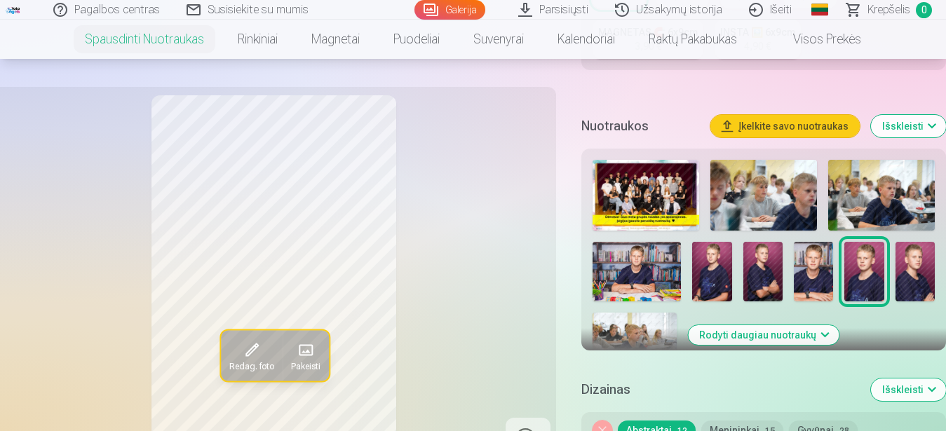
scroll to position [715, 0]
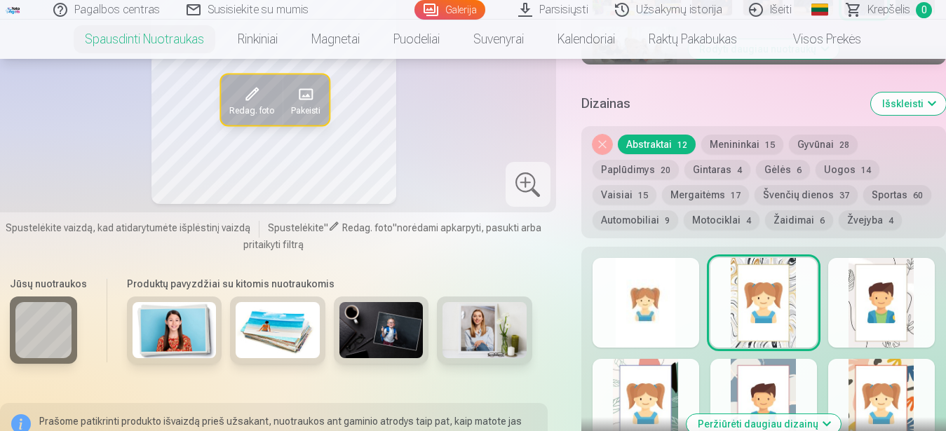
click at [895, 331] on div at bounding box center [881, 303] width 107 height 90
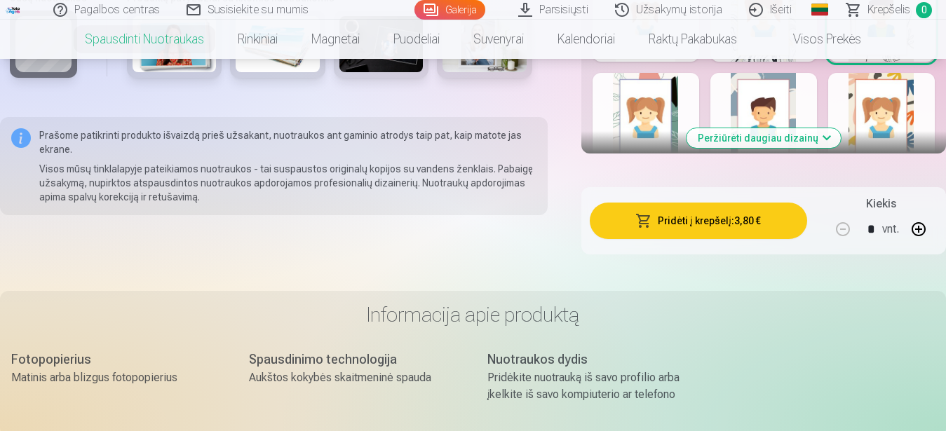
scroll to position [858, 0]
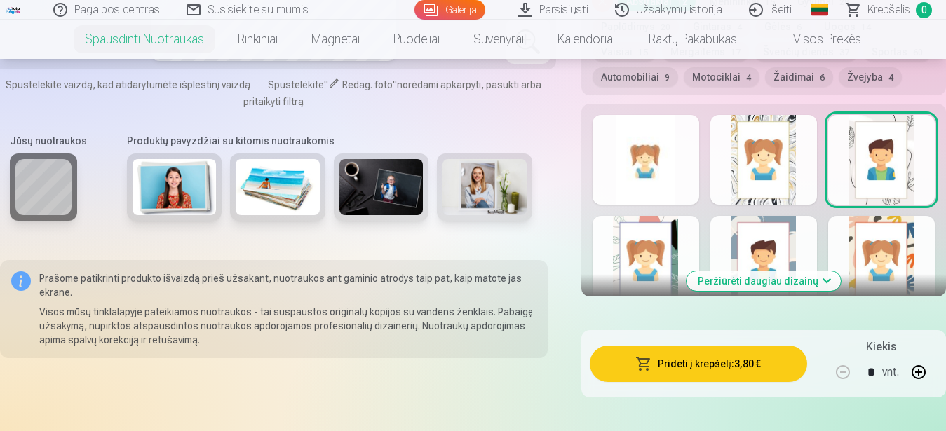
click at [753, 282] on button "Peržiūrėti daugiau dizainų" at bounding box center [763, 281] width 154 height 20
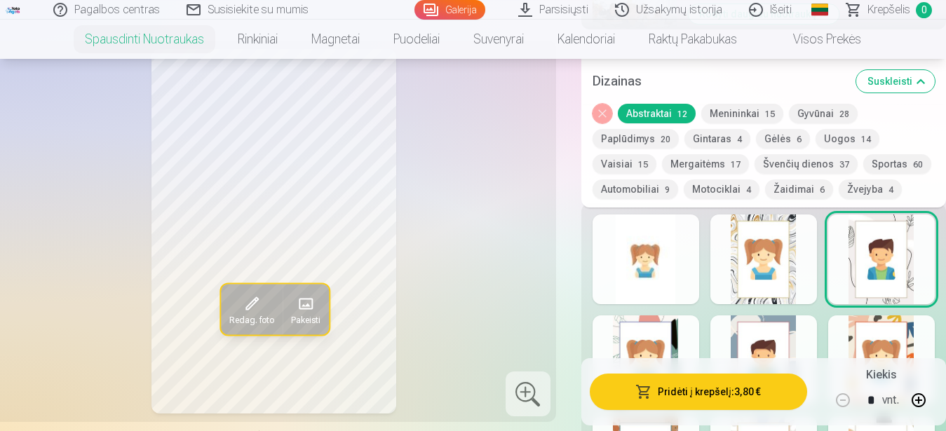
scroll to position [787, 0]
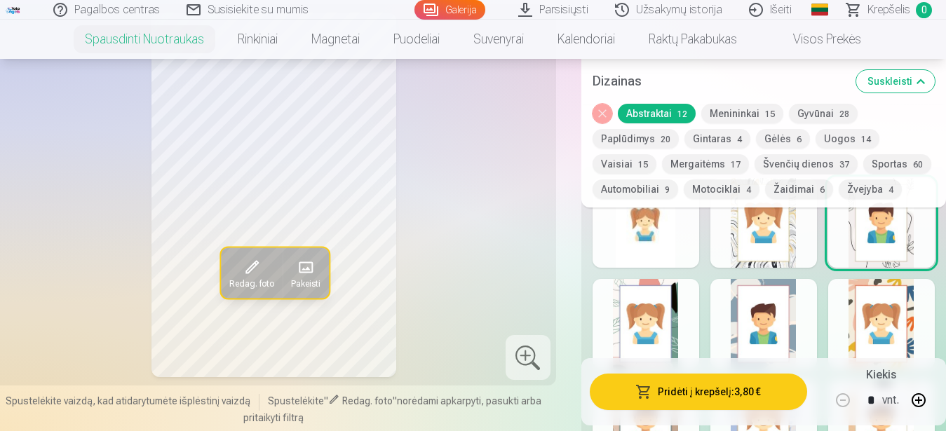
click at [639, 191] on button "Automobiliai 9" at bounding box center [635, 190] width 86 height 20
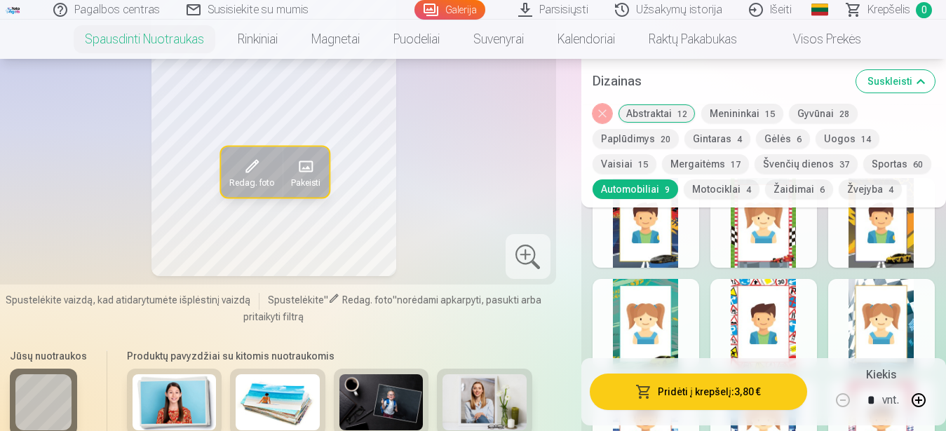
click at [787, 311] on div at bounding box center [763, 324] width 107 height 90
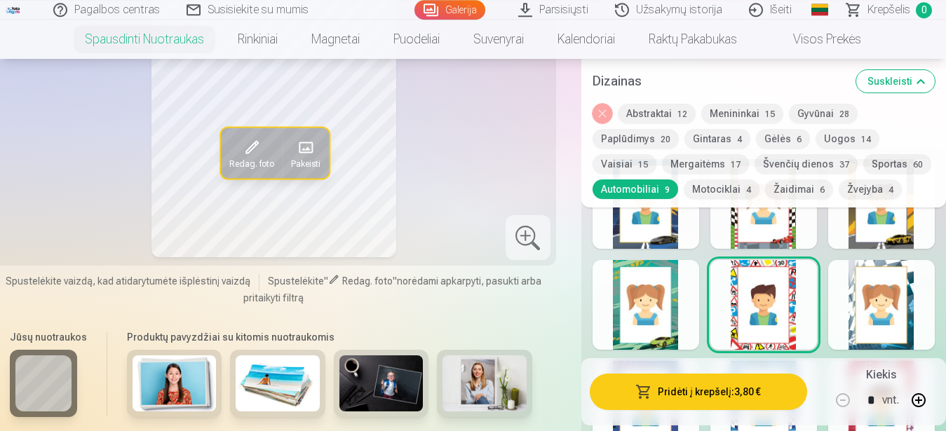
scroll to position [858, 0]
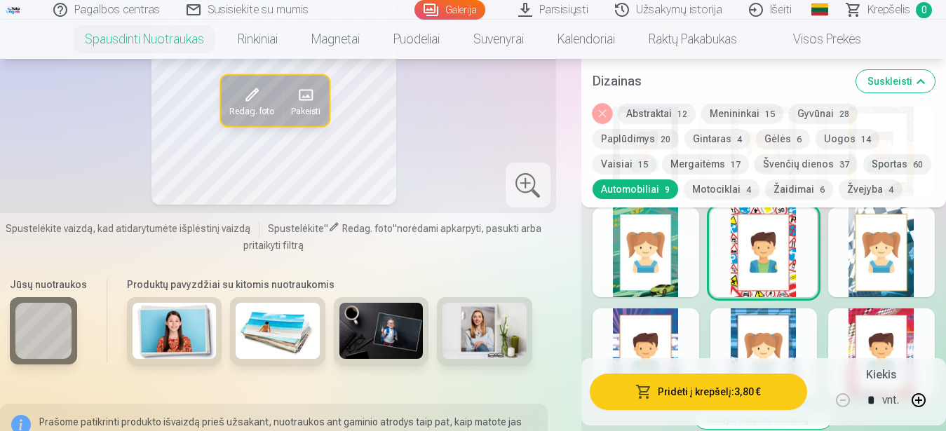
click at [663, 274] on div at bounding box center [645, 253] width 107 height 90
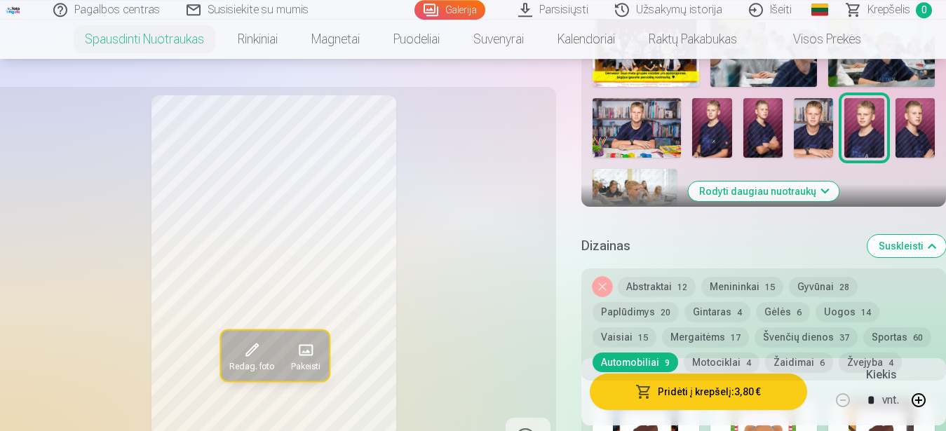
scroll to position [572, 0]
click at [757, 124] on img at bounding box center [762, 129] width 39 height 60
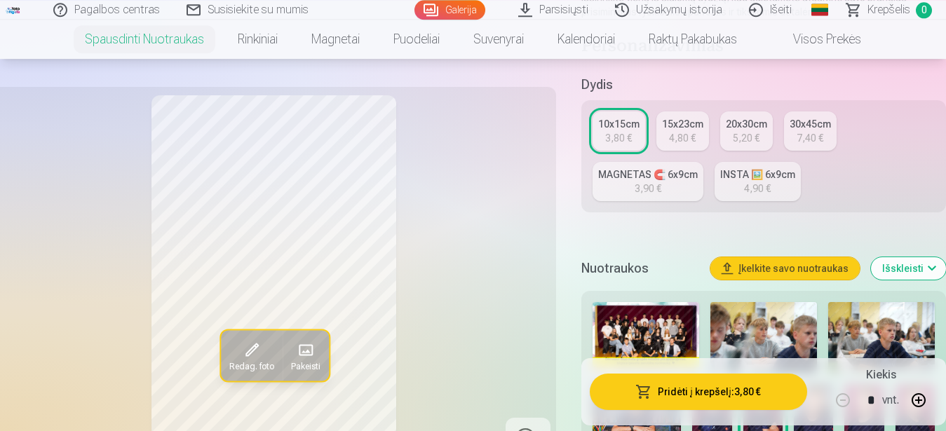
scroll to position [358, 0]
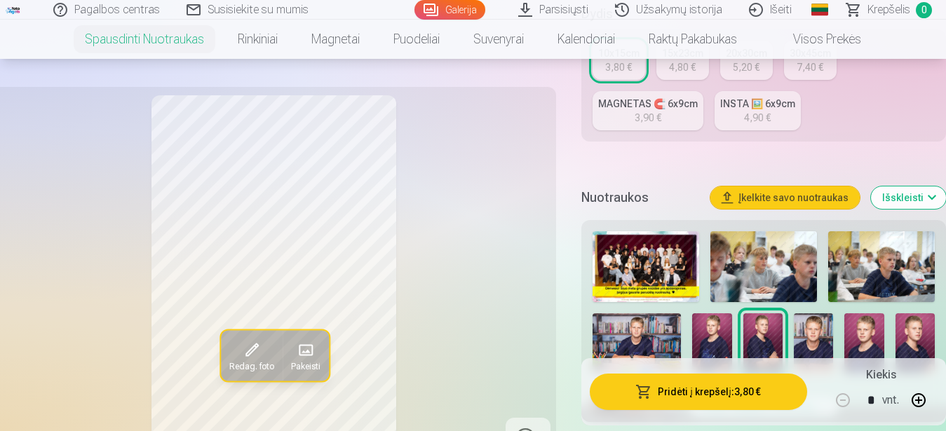
click at [934, 199] on button "Išskleisti" at bounding box center [908, 198] width 75 height 22
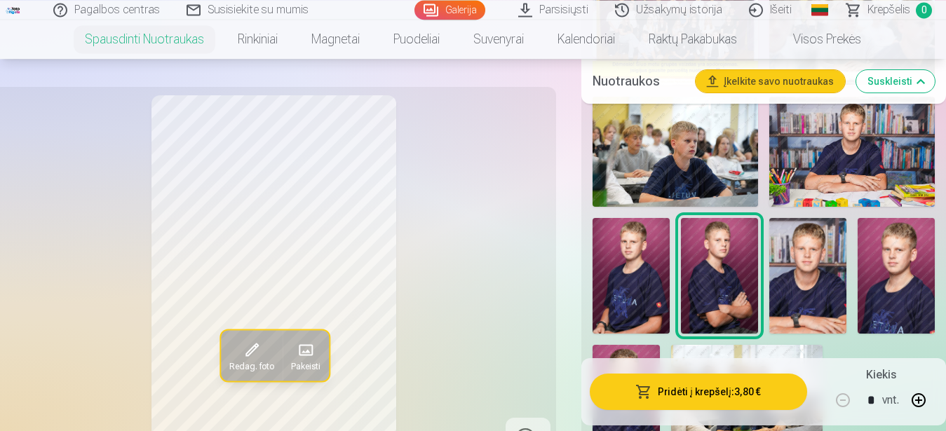
scroll to position [644, 0]
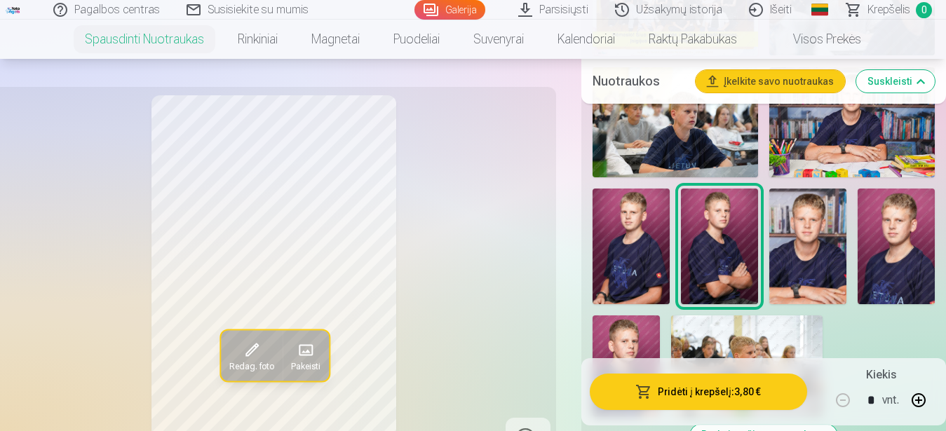
click at [684, 152] on img at bounding box center [674, 122] width 165 height 110
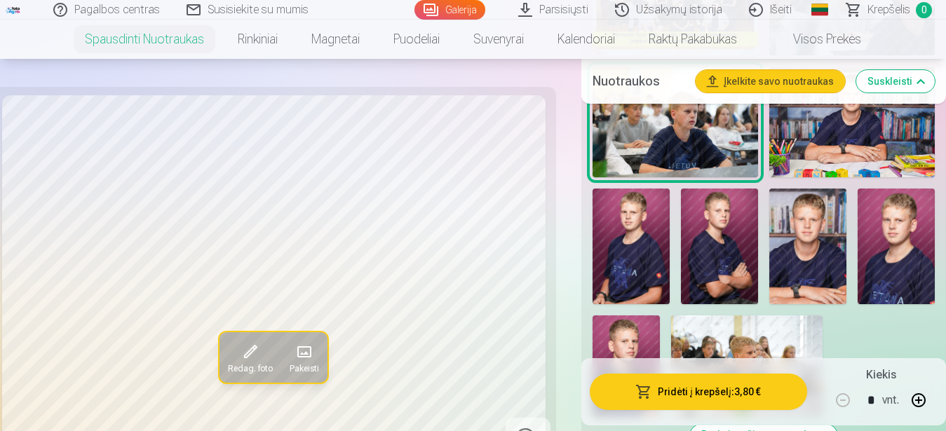
scroll to position [715, 0]
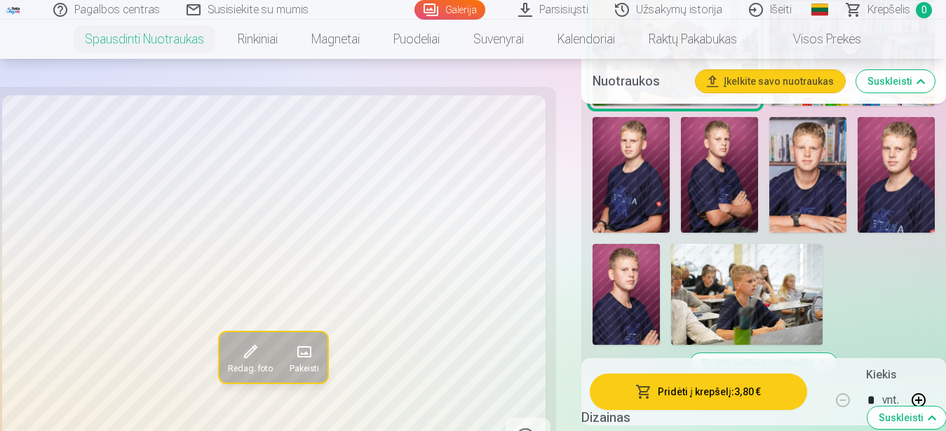
click at [806, 184] on img at bounding box center [807, 175] width 77 height 116
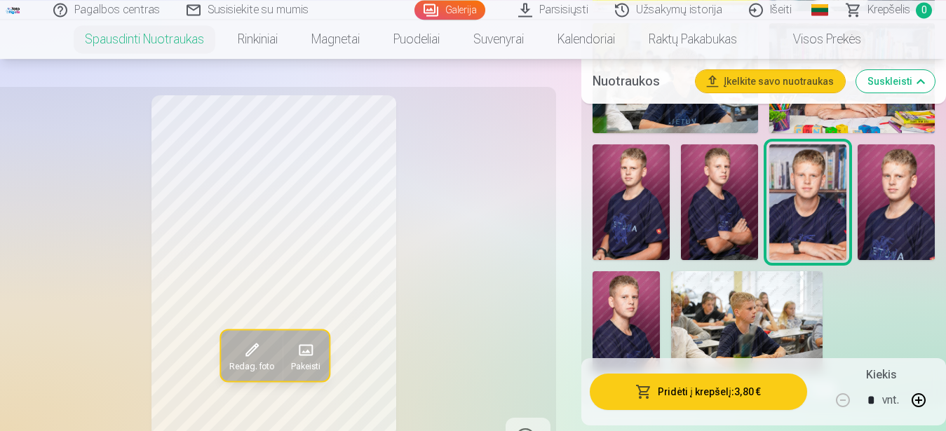
scroll to position [501, 0]
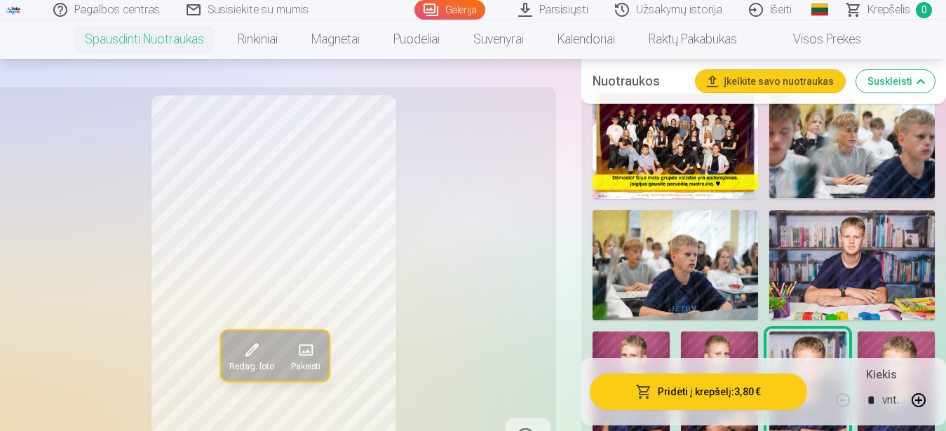
click at [888, 244] on img at bounding box center [851, 265] width 165 height 110
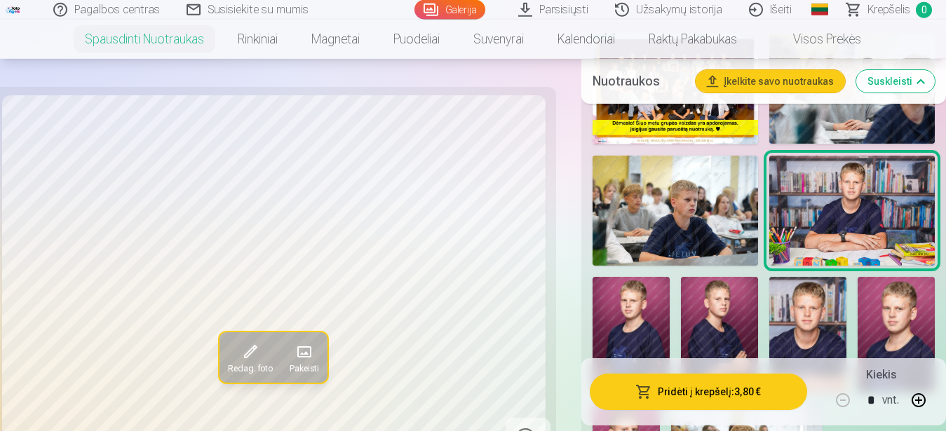
scroll to position [572, 0]
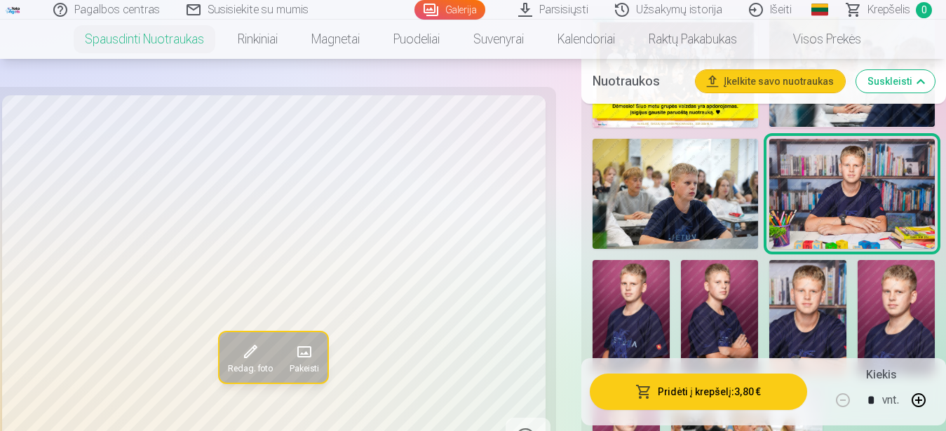
click at [703, 306] on img at bounding box center [719, 318] width 77 height 116
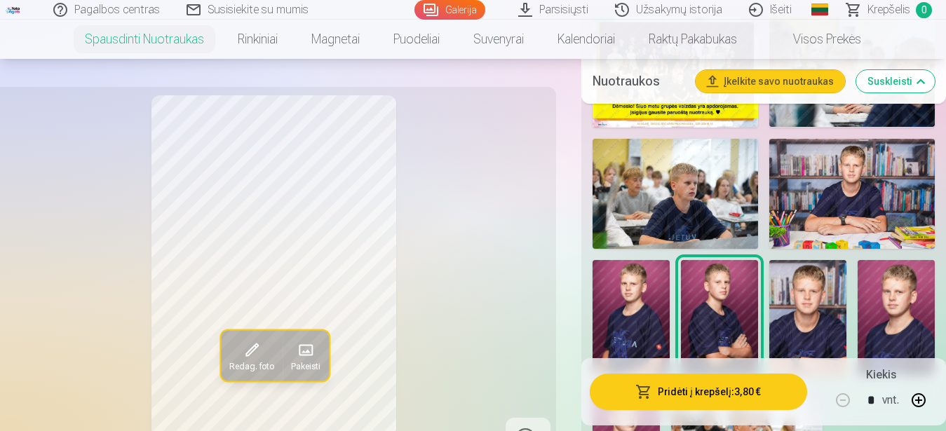
click at [905, 319] on img at bounding box center [896, 318] width 77 height 116
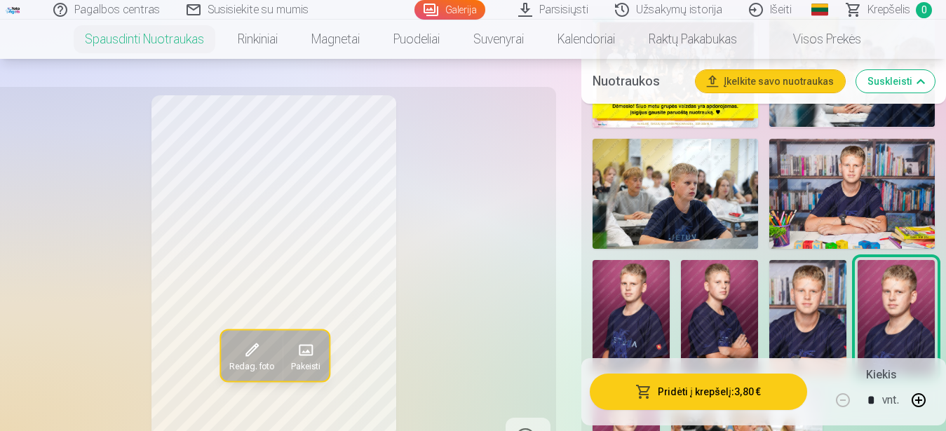
click at [627, 311] on img at bounding box center [630, 318] width 77 height 116
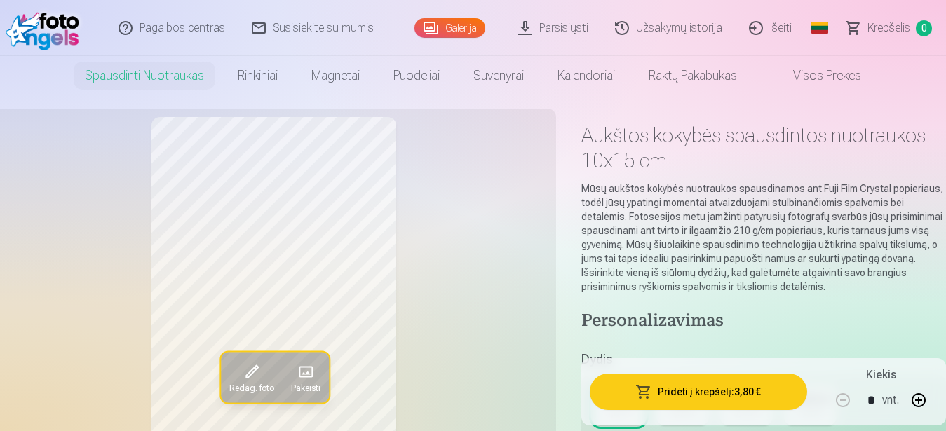
scroll to position [0, 0]
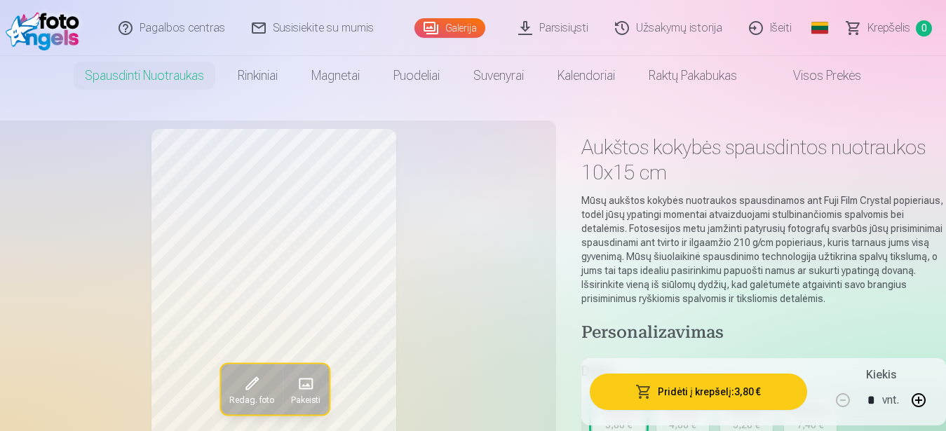
click at [785, 32] on link "Išeiti" at bounding box center [770, 28] width 69 height 56
